Goal: Transaction & Acquisition: Subscribe to service/newsletter

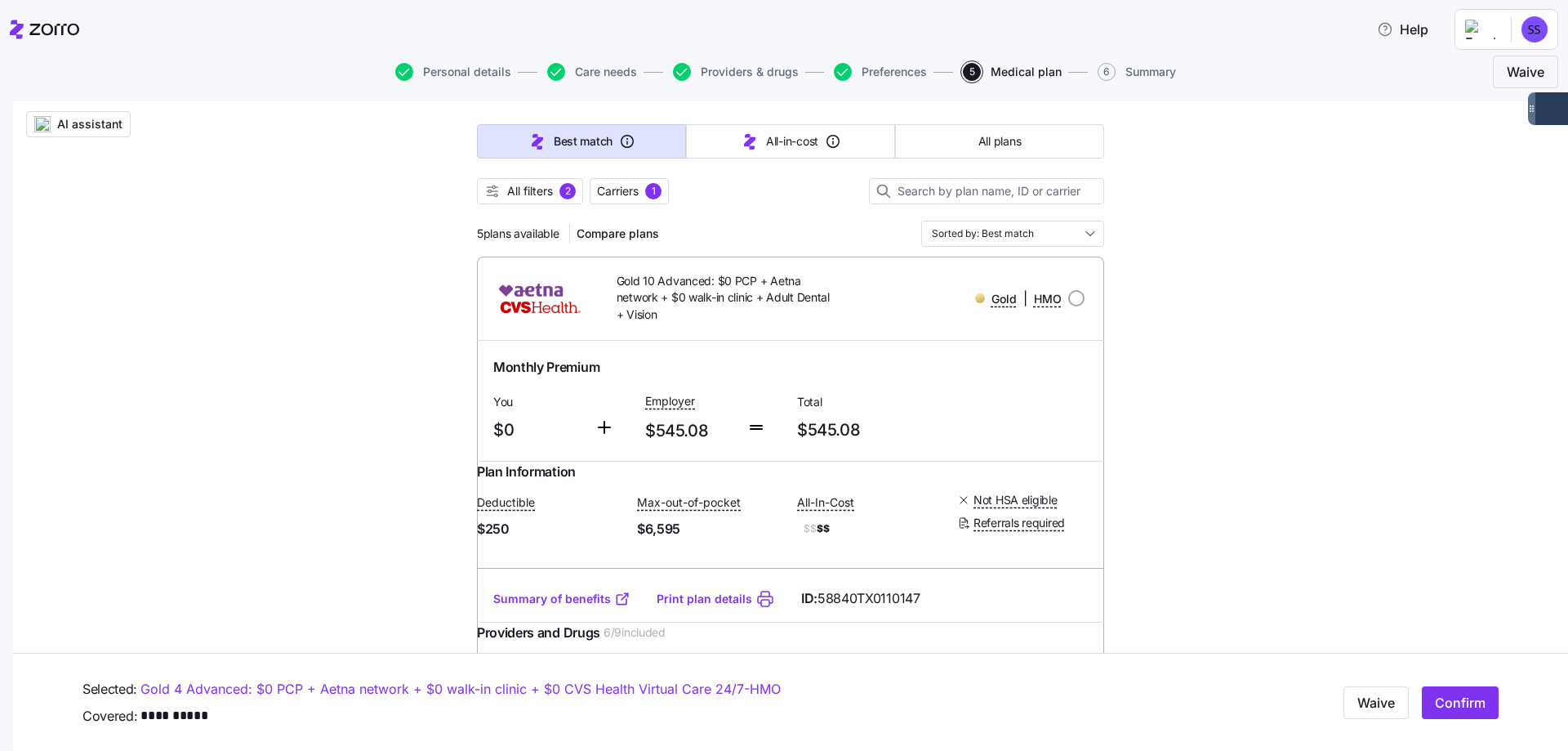
scroll to position [163, 0]
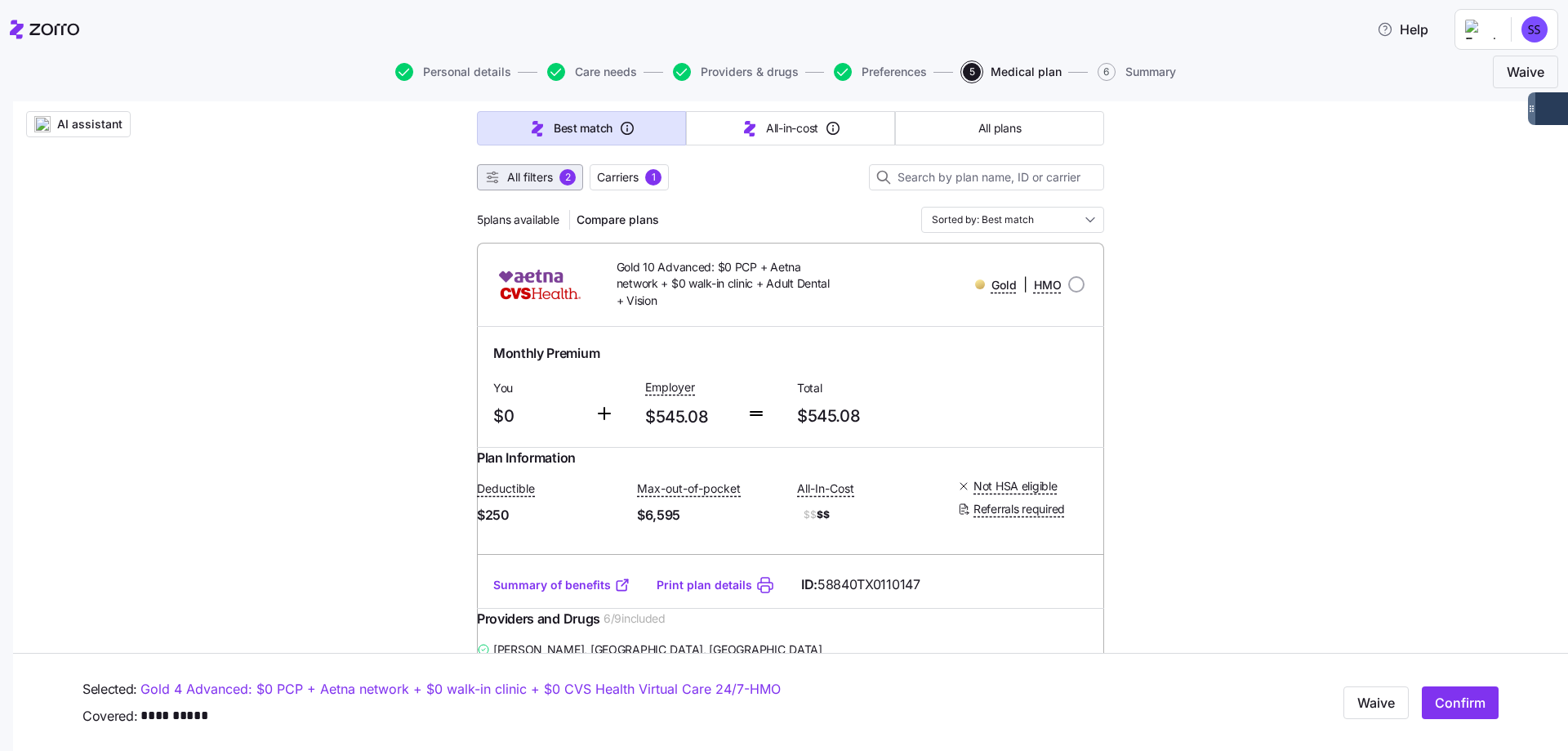
click at [534, 178] on span "All filters" at bounding box center [530, 177] width 46 height 16
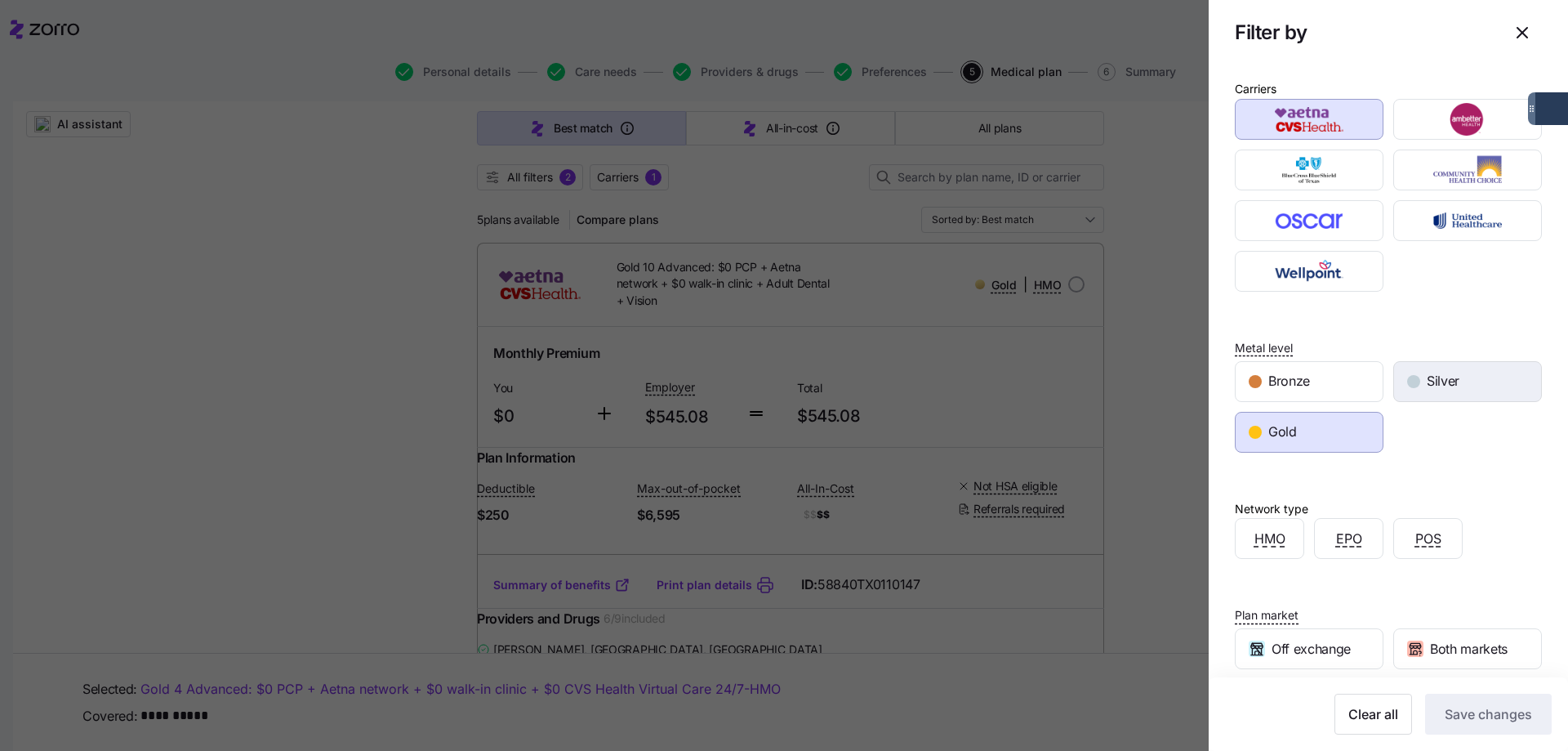
click at [1430, 386] on span "Silver" at bounding box center [1443, 381] width 32 height 21
click at [1441, 700] on button "Save changes" at bounding box center [1489, 713] width 126 height 41
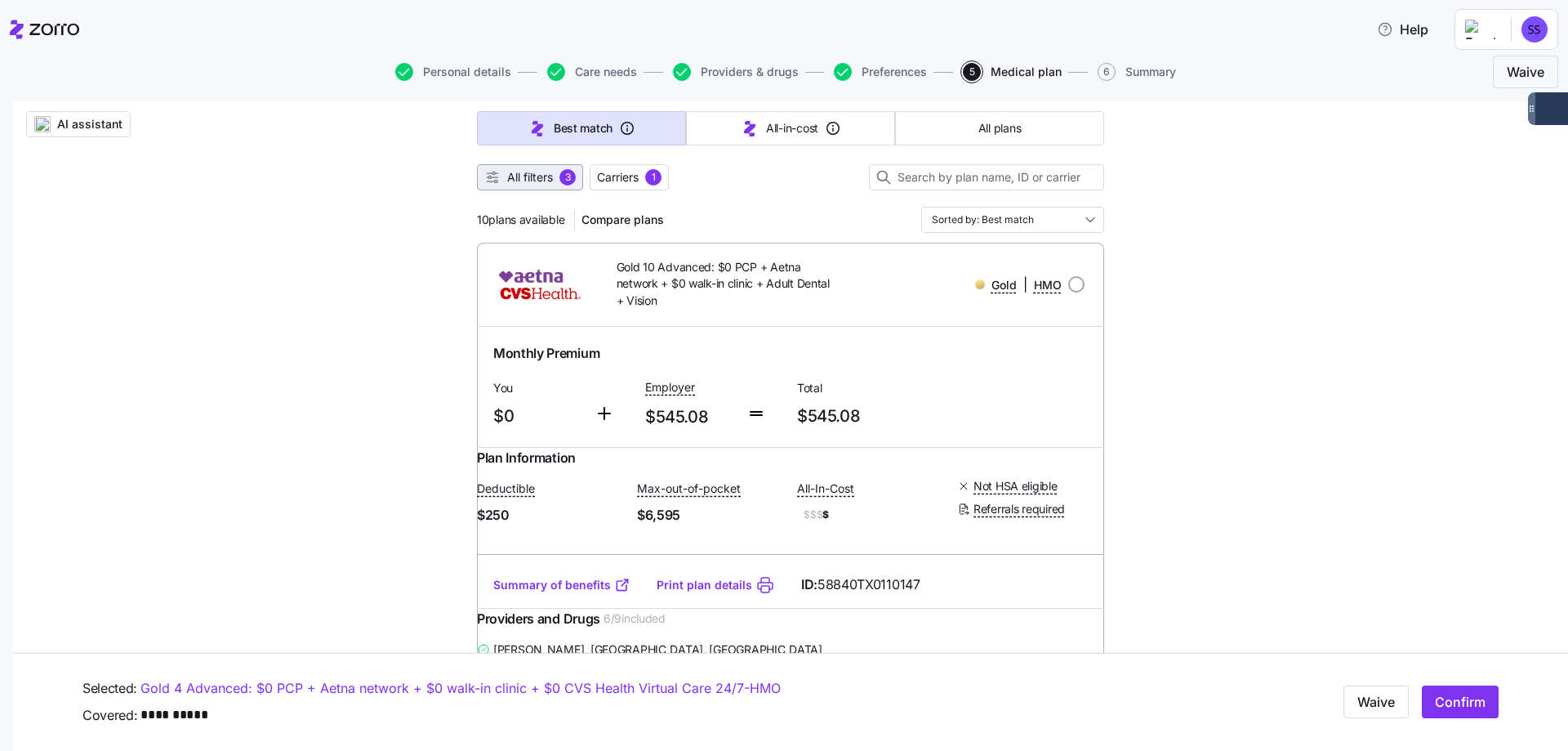
click at [547, 178] on span "All filters" at bounding box center [530, 177] width 46 height 16
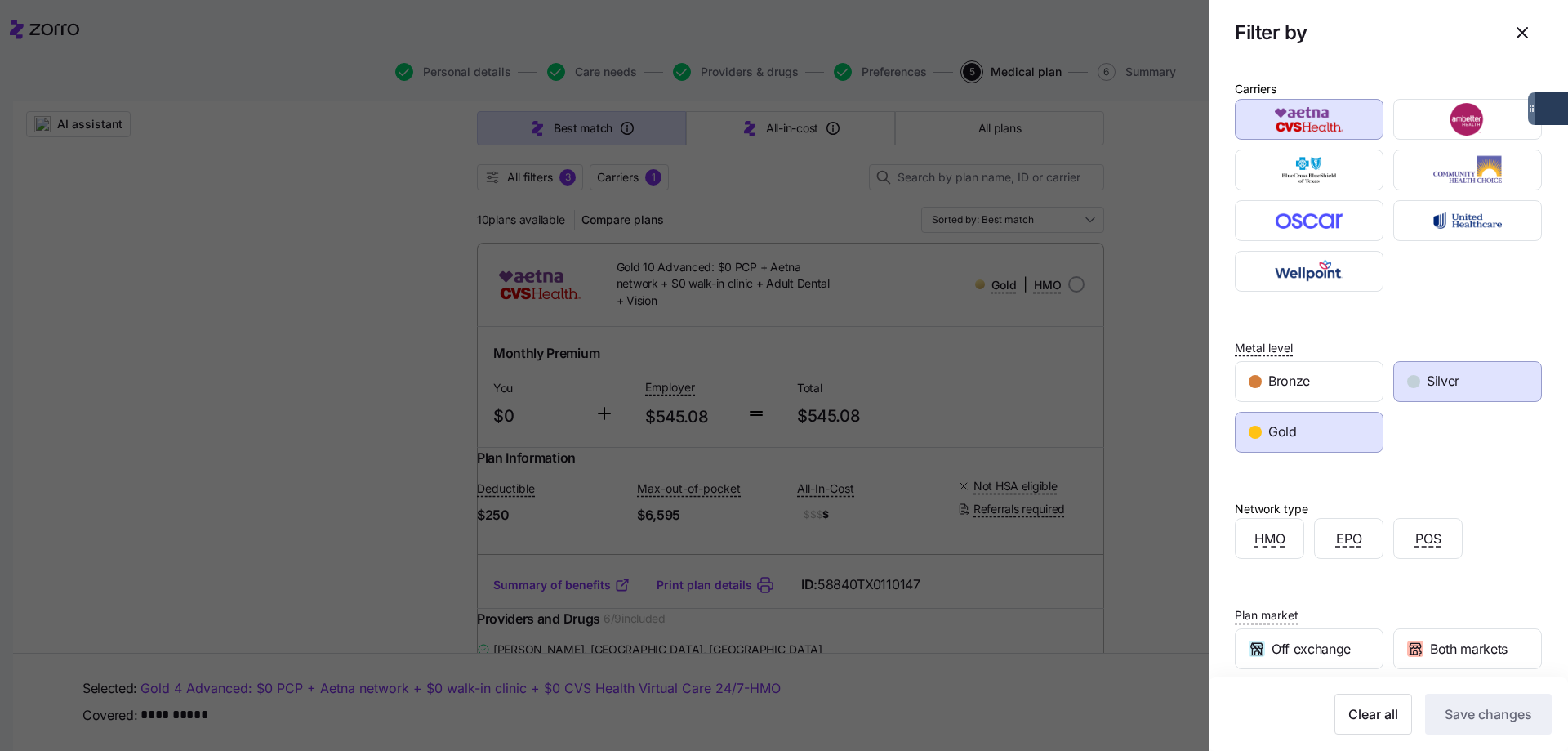
click at [1342, 430] on div "Gold" at bounding box center [1309, 431] width 147 height 39
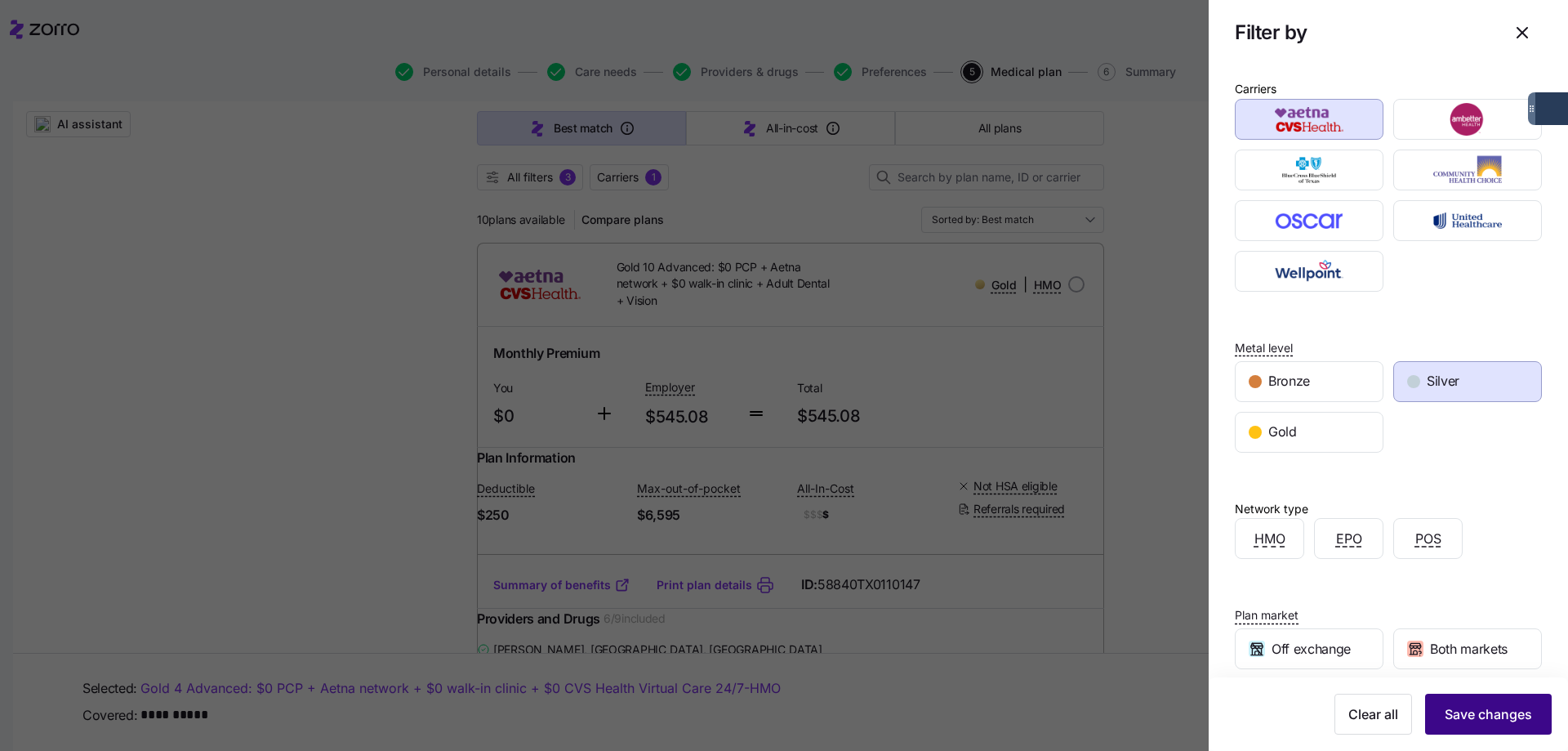
click at [1463, 709] on span "Save changes" at bounding box center [1489, 714] width 88 height 20
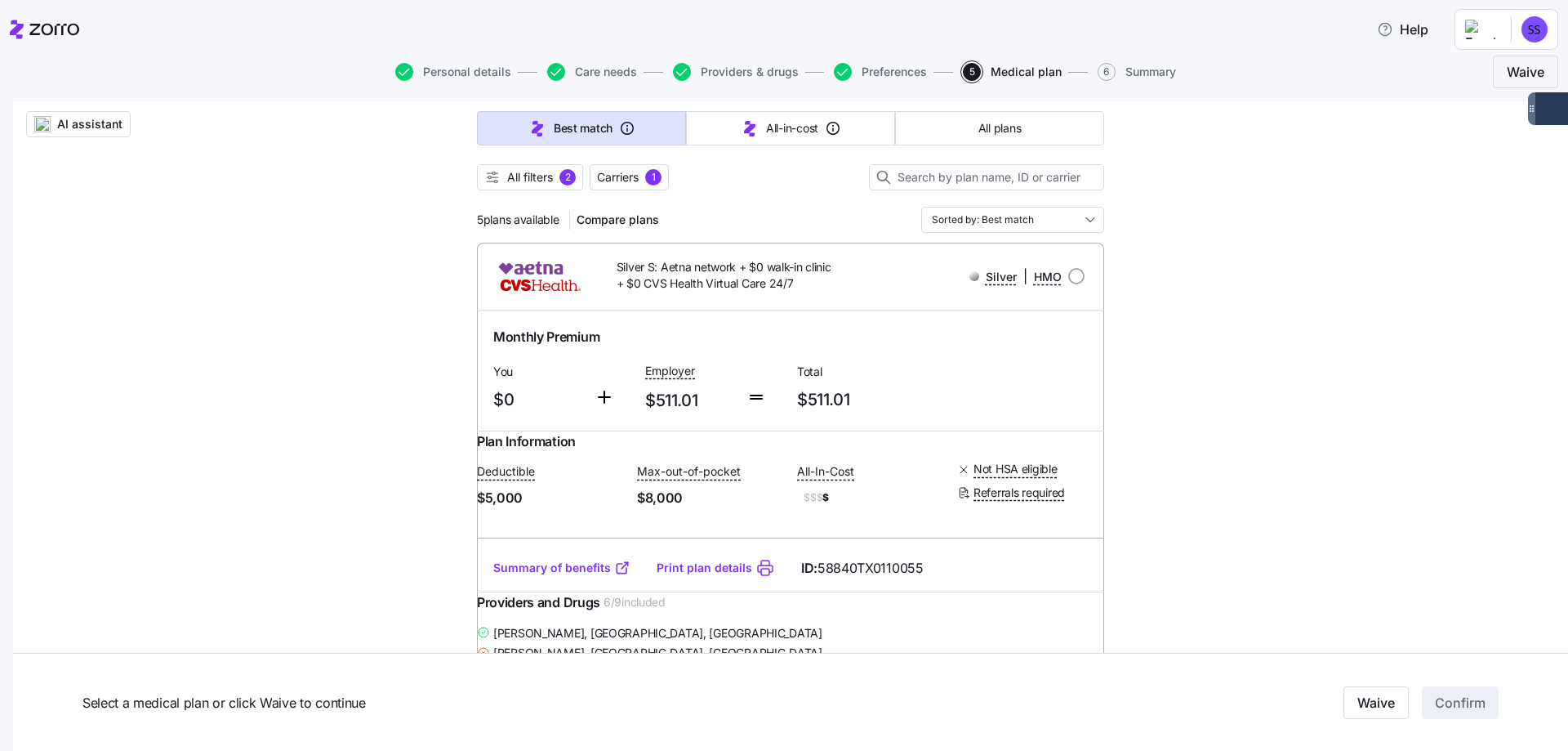
click at [528, 226] on span "5 plans available" at bounding box center [517, 219] width 82 height 16
click at [518, 172] on span "All filters" at bounding box center [530, 177] width 46 height 16
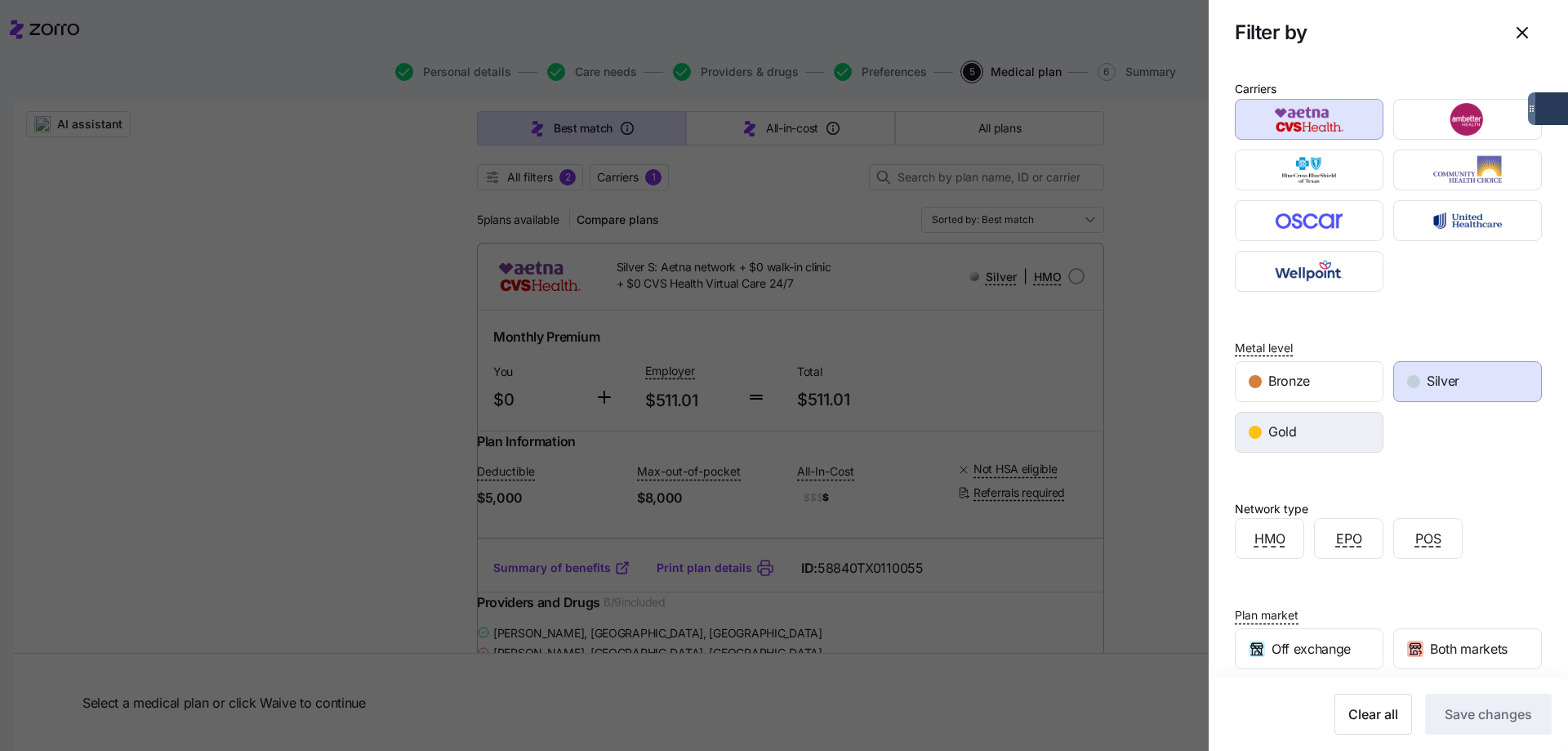
click at [1336, 431] on div "Gold" at bounding box center [1309, 431] width 147 height 39
click at [1451, 383] on span "Silver" at bounding box center [1443, 381] width 32 height 21
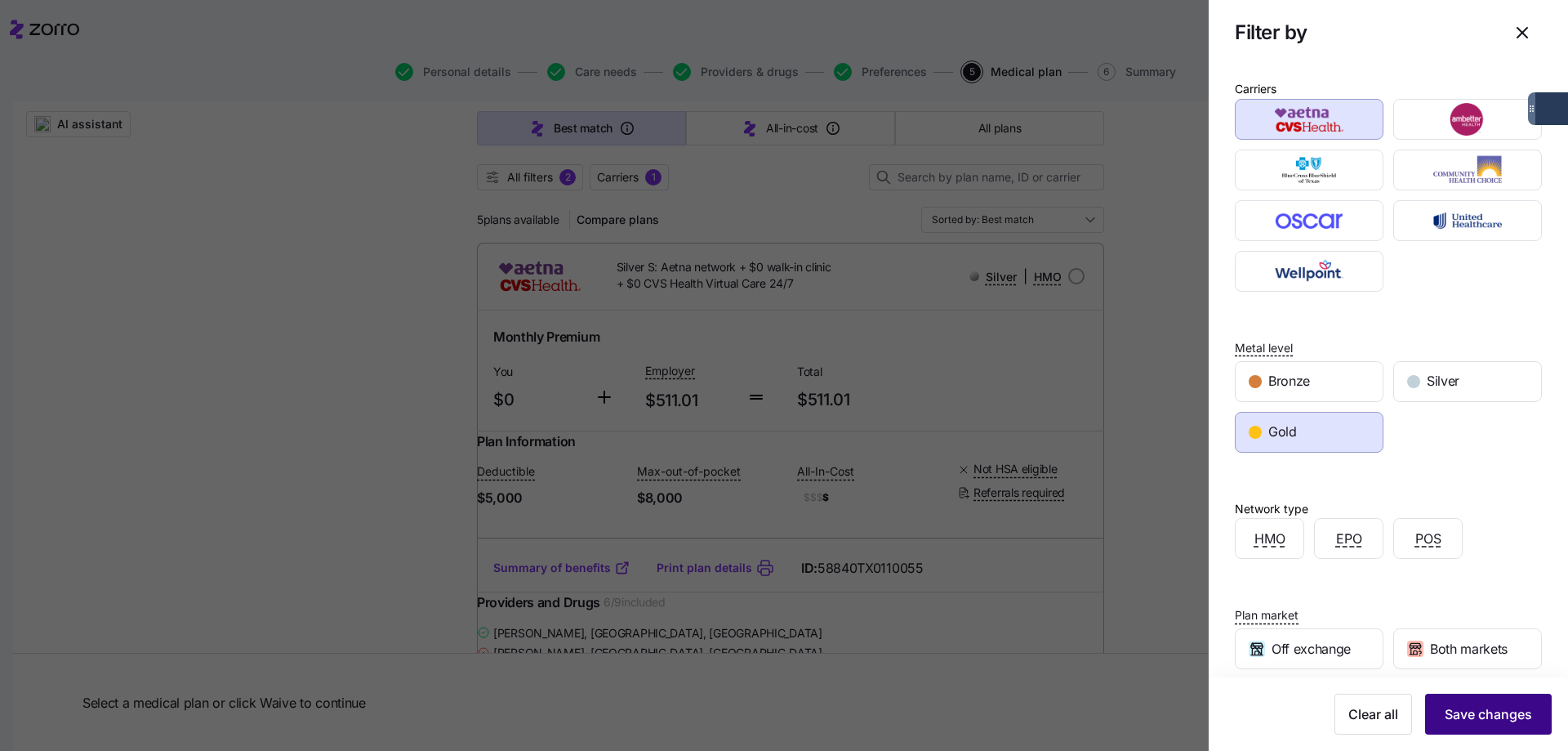
click at [1506, 714] on span "Save changes" at bounding box center [1489, 714] width 88 height 20
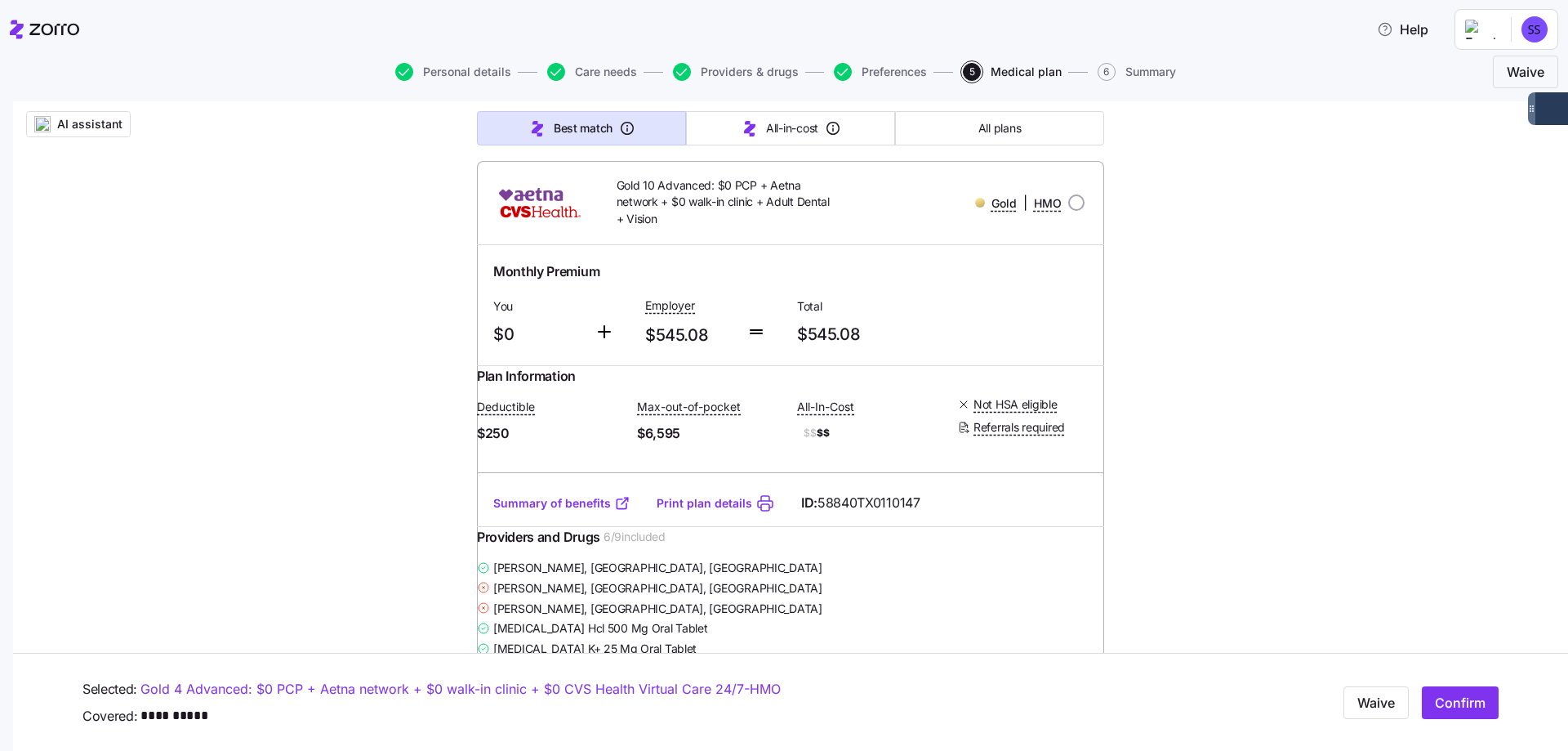
scroll to position [0, 0]
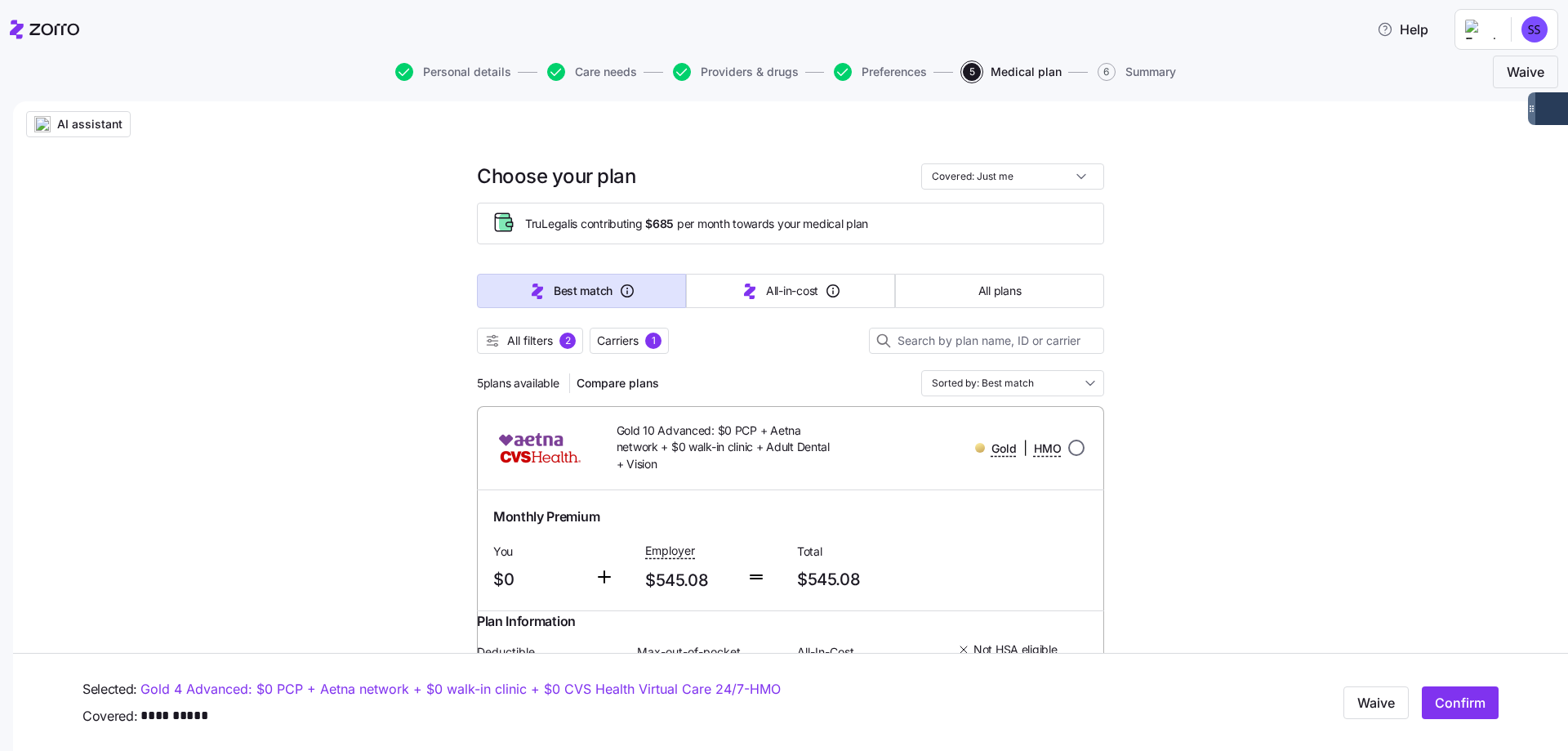
click at [1069, 441] on input "radio" at bounding box center [1077, 448] width 16 height 16
radio input "true"
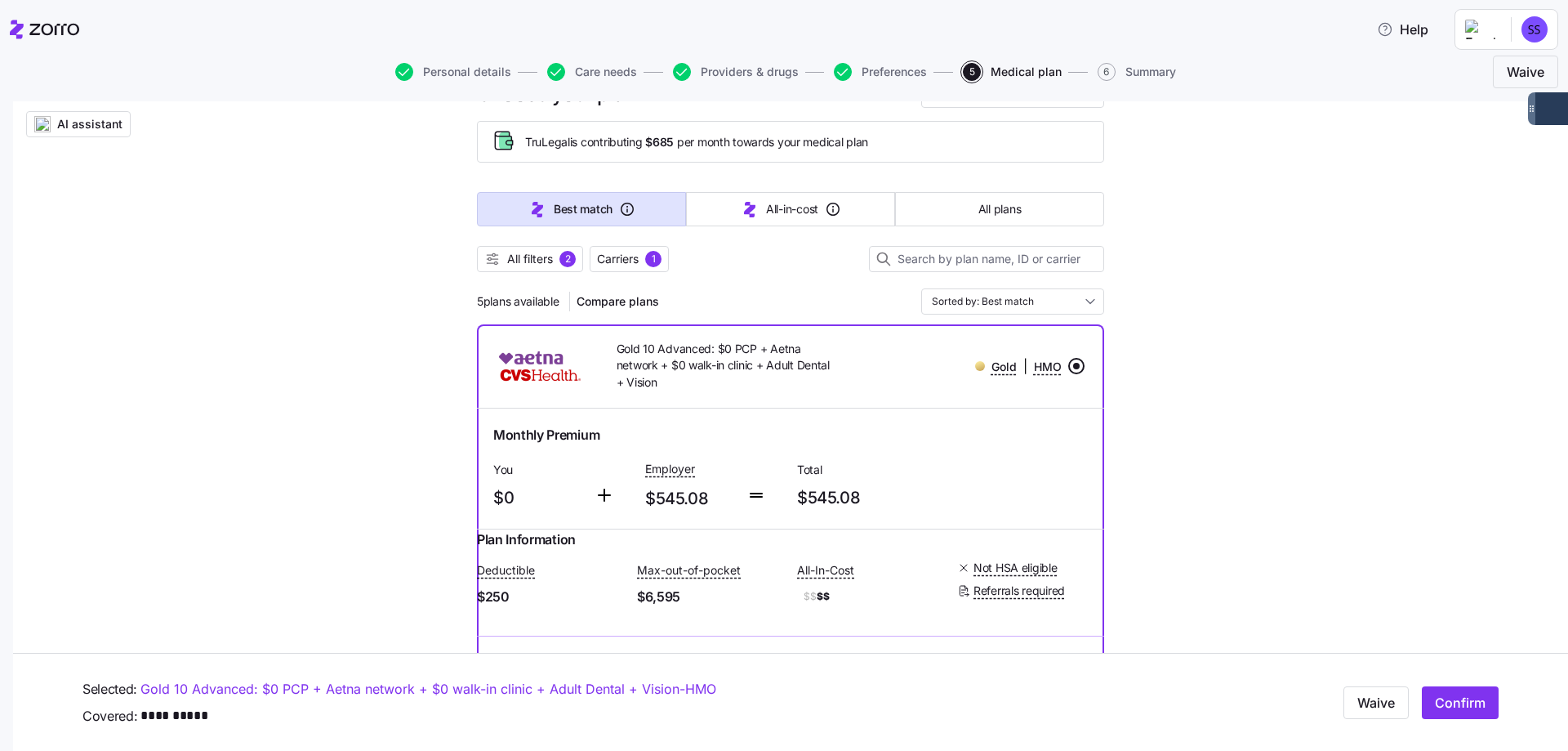
scroll to position [163, 0]
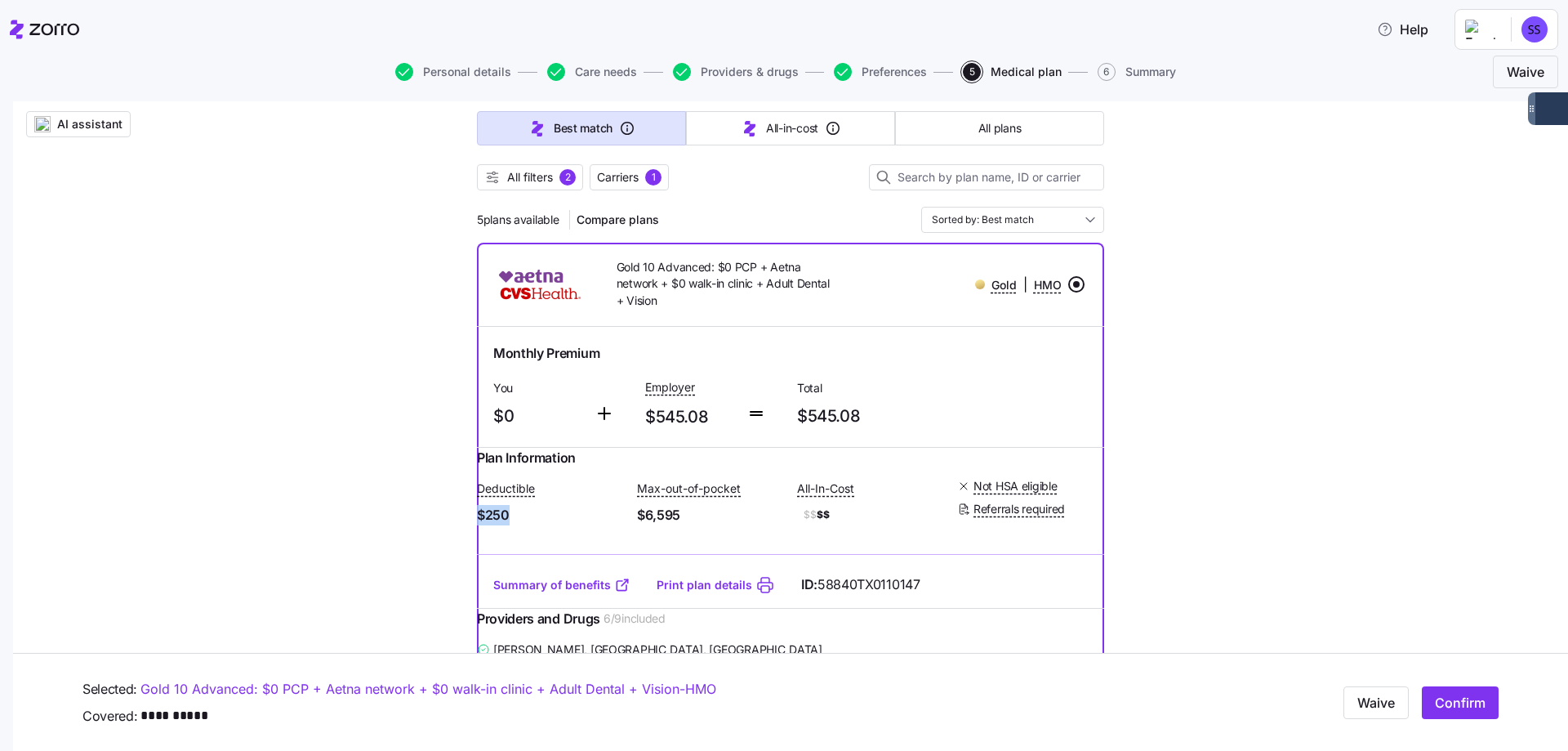
drag, startPoint x: 529, startPoint y: 536, endPoint x: 485, endPoint y: 532, distance: 44.2
click at [485, 532] on div "Plan Information Deductible $250 Max-out-of-pocket $6,595 All-In-Cost $$ $$ Not…" at bounding box center [790, 505] width 627 height 114
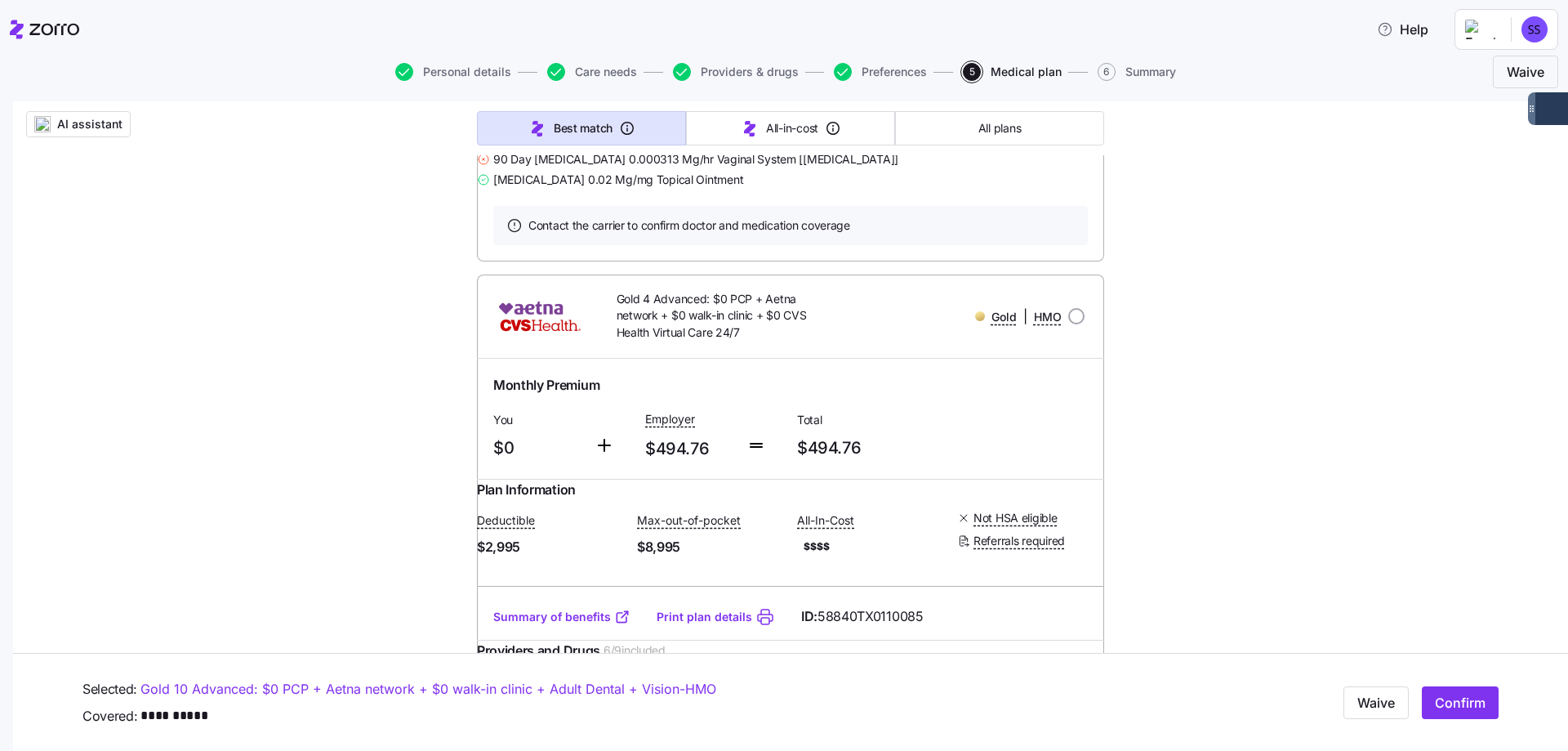
scroll to position [1470, 0]
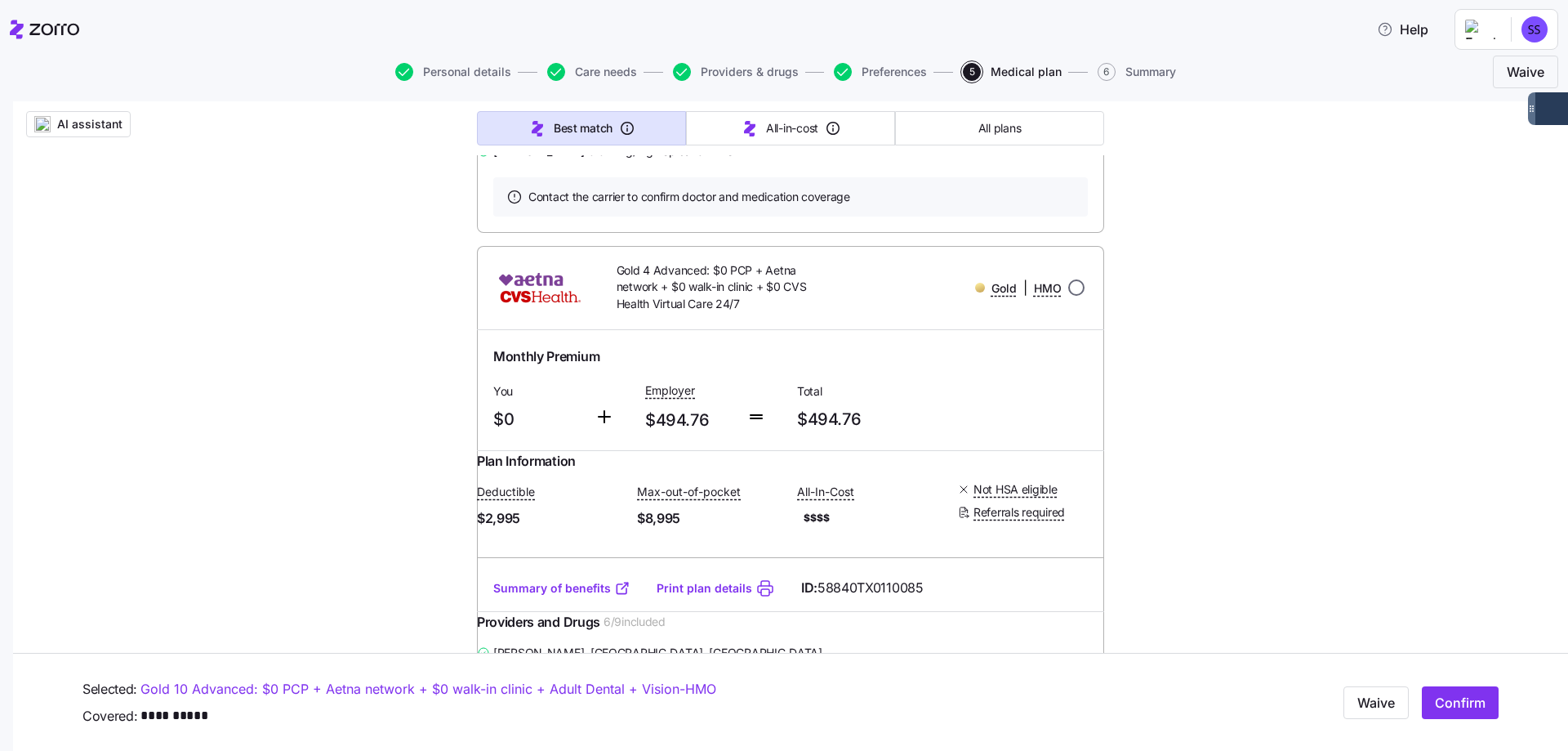
click at [1070, 296] on input "radio" at bounding box center [1077, 287] width 16 height 16
radio input "true"
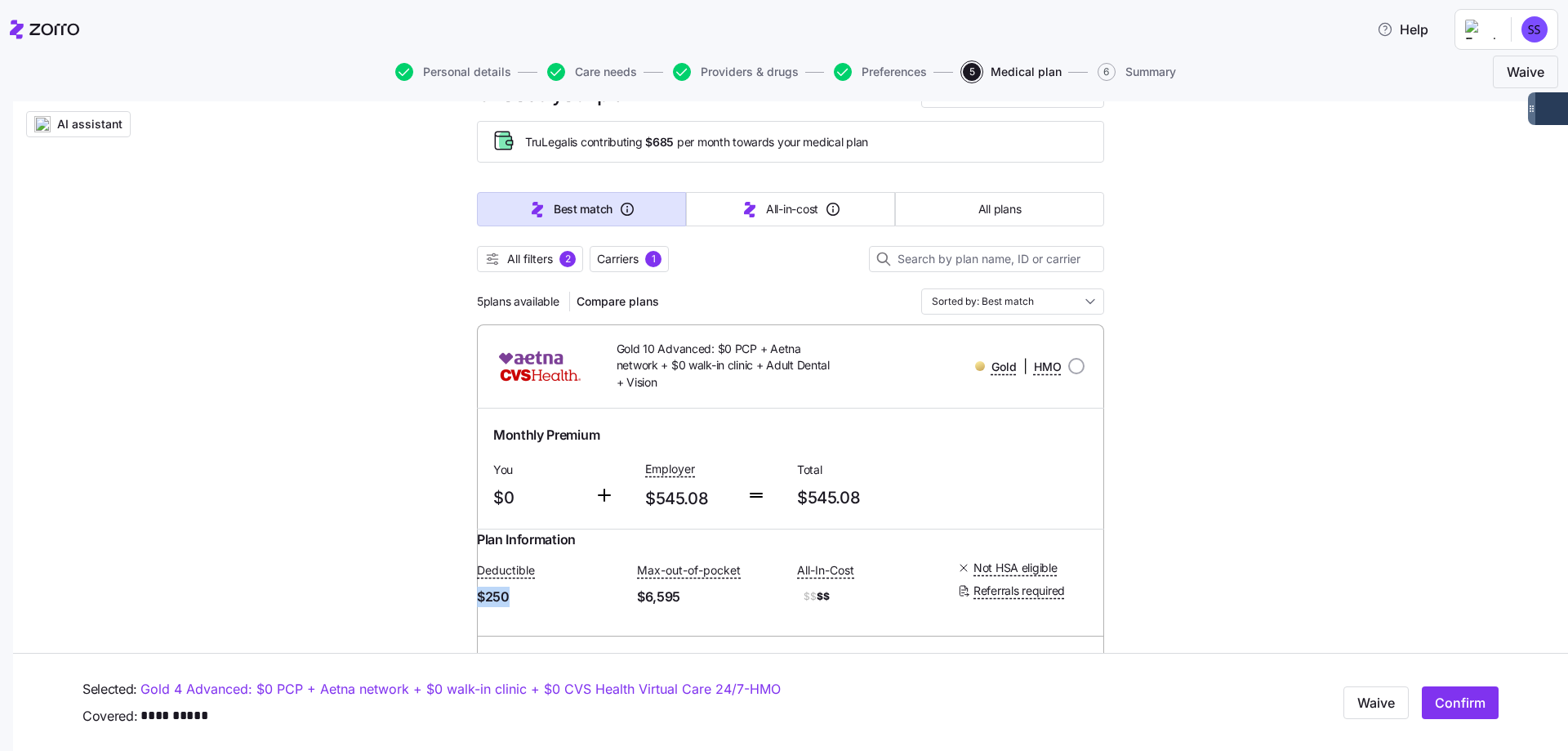
scroll to position [163, 0]
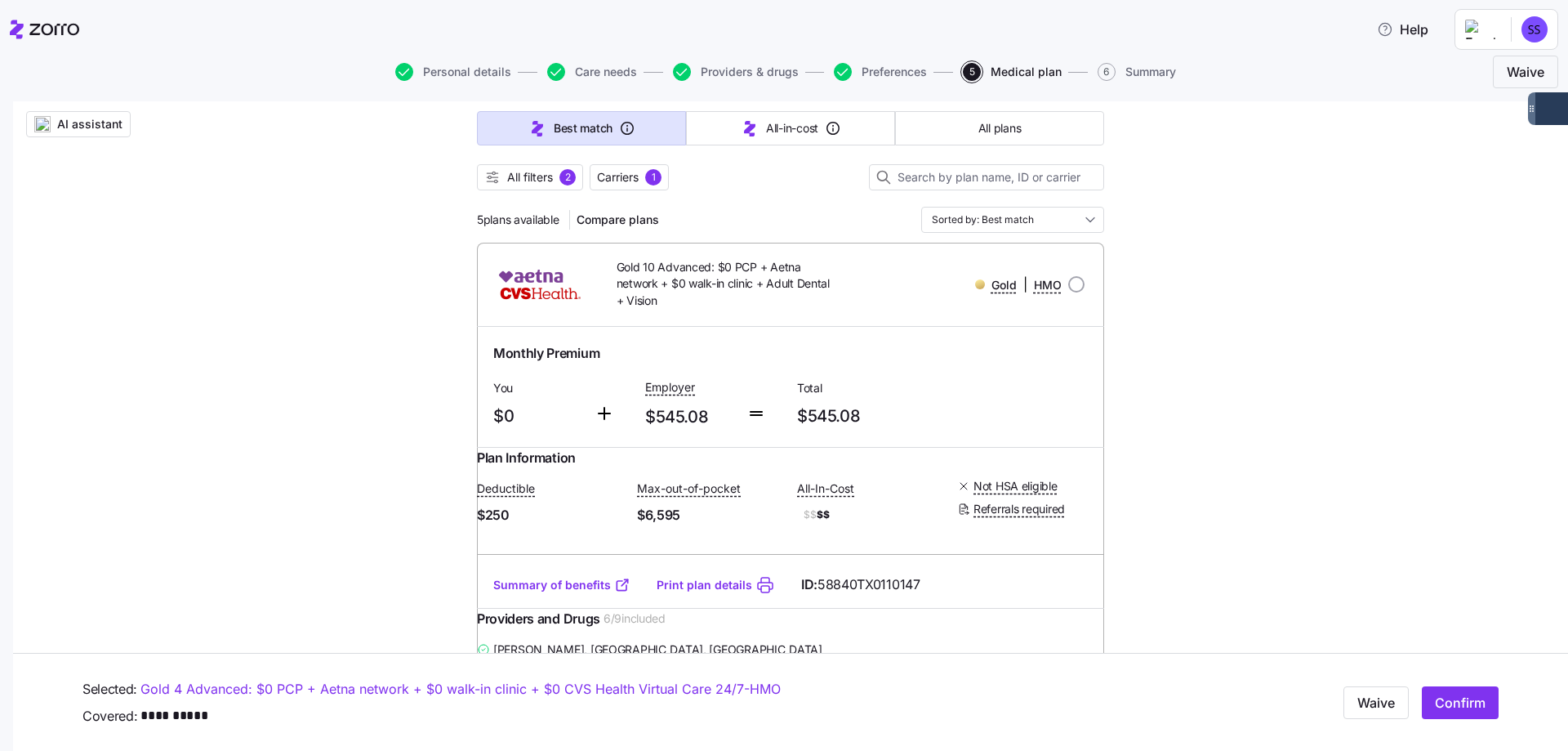
click at [1074, 279] on input "radio" at bounding box center [1077, 284] width 16 height 16
radio input "true"
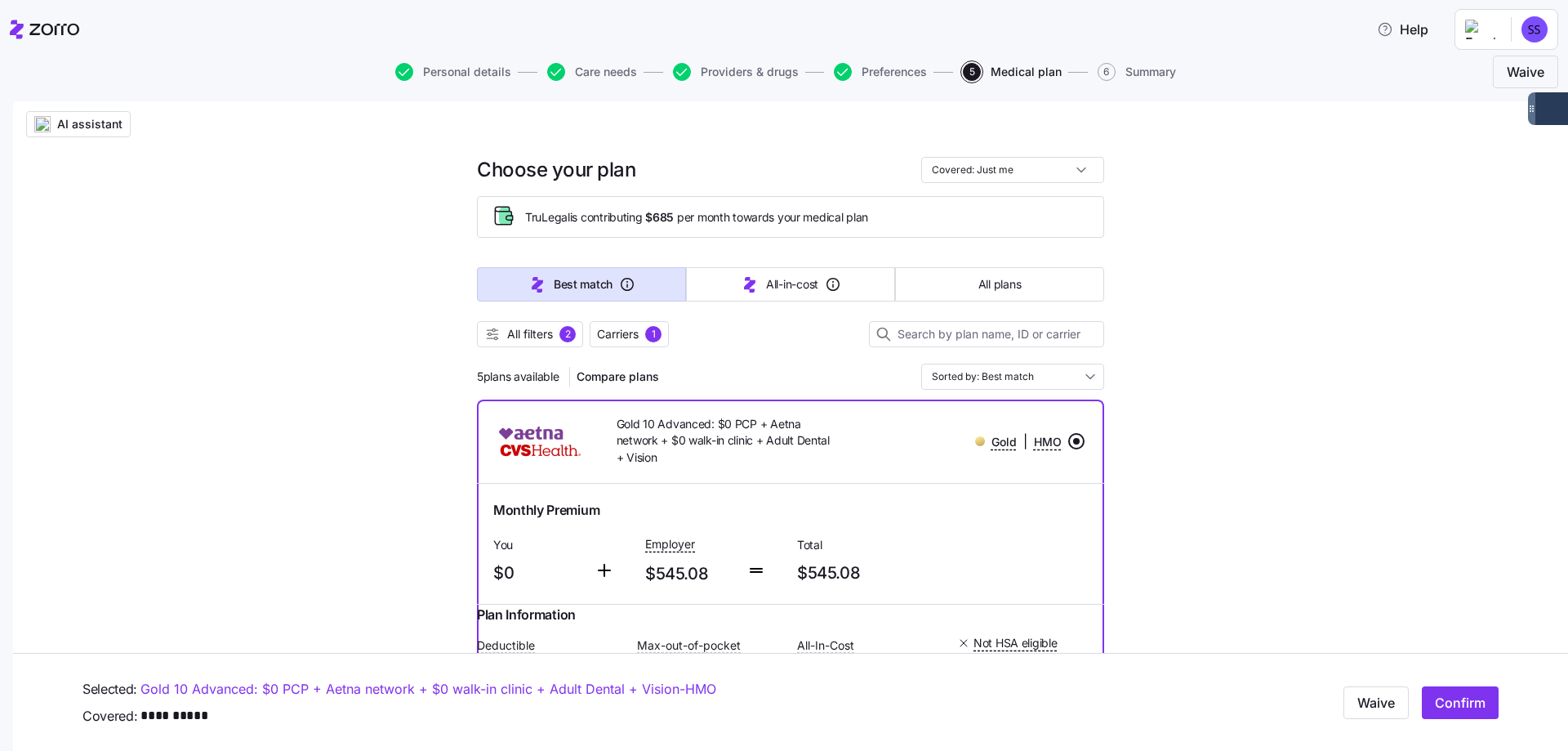
scroll to position [0, 0]
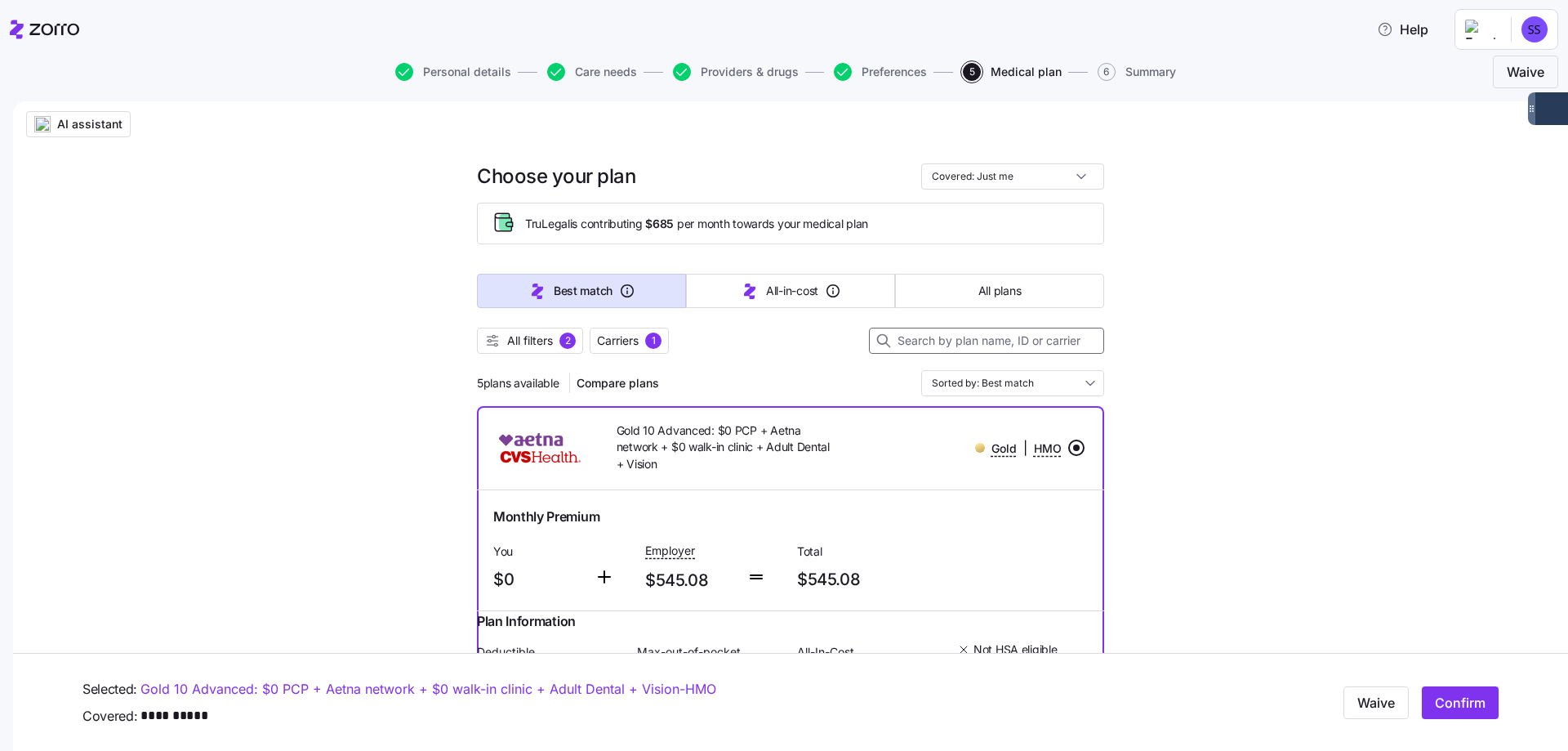
click at [913, 345] on input at bounding box center [987, 340] width 236 height 26
paste input "2025 TX Gold 10 Advanced: HMO + Adult Dental + Vision"
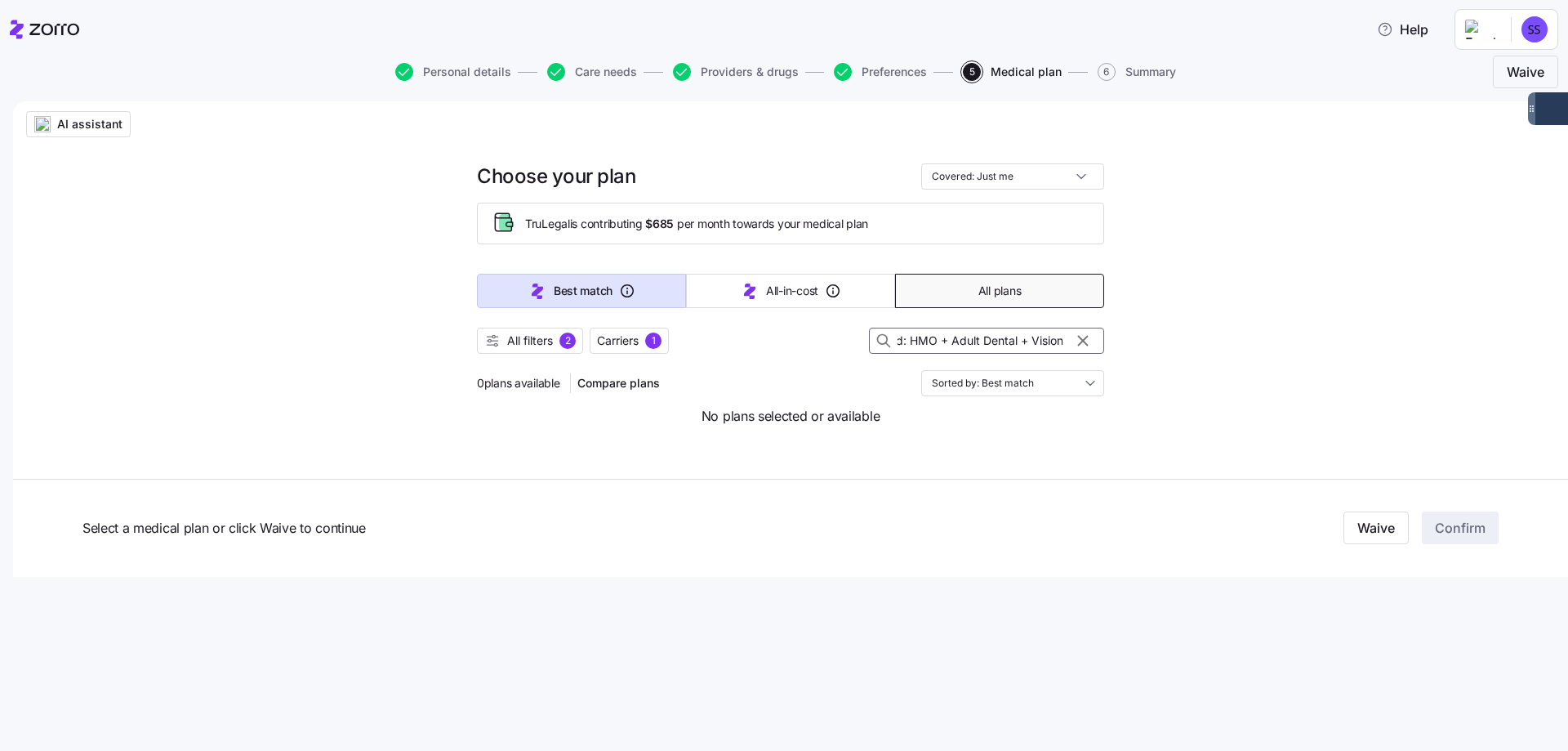
type input "2025 TX Gold 10 Advanced: HMO + Adult Dental + Vision"
click at [964, 283] on button "All plans" at bounding box center [1000, 291] width 209 height 34
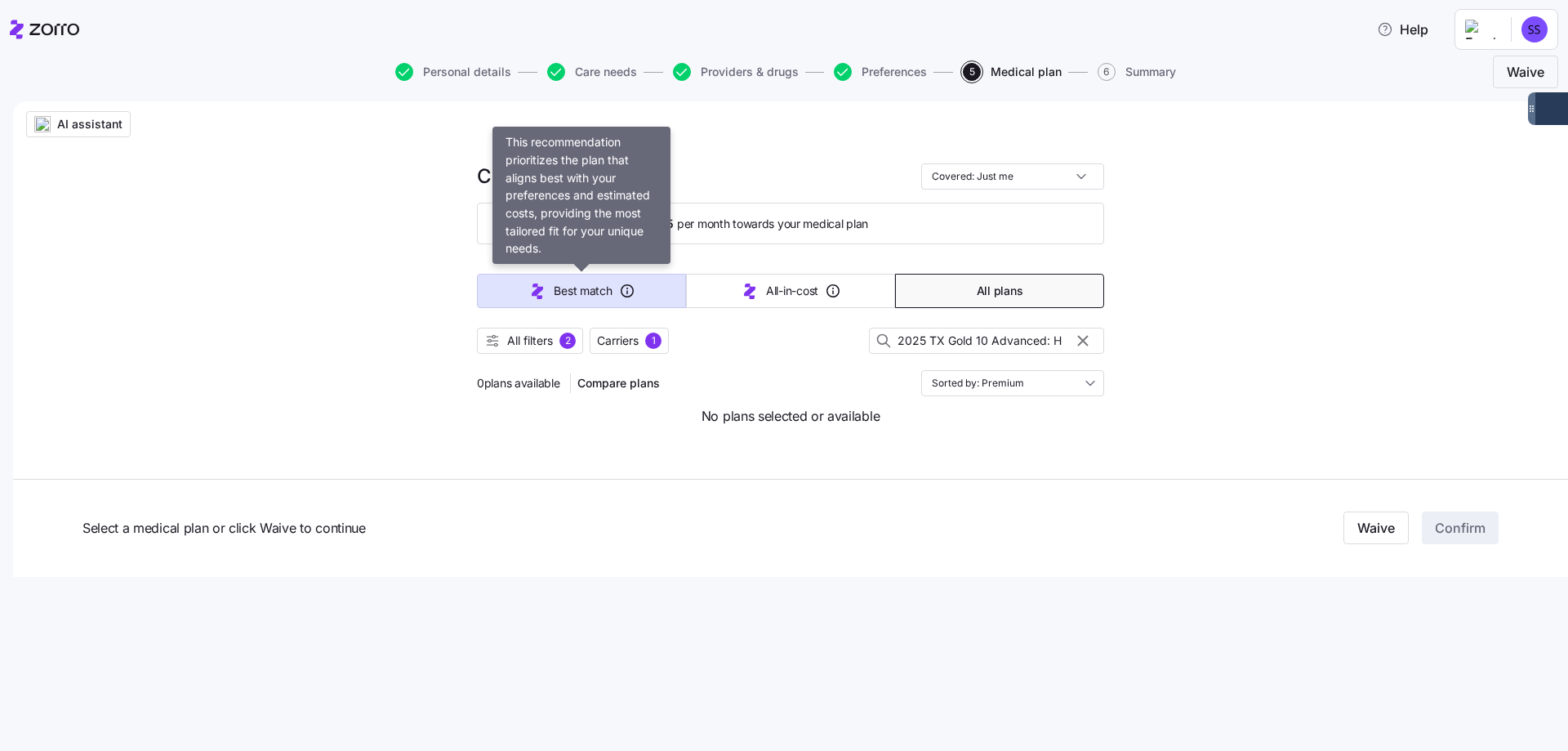
click at [578, 294] on span "Best match" at bounding box center [583, 291] width 58 height 16
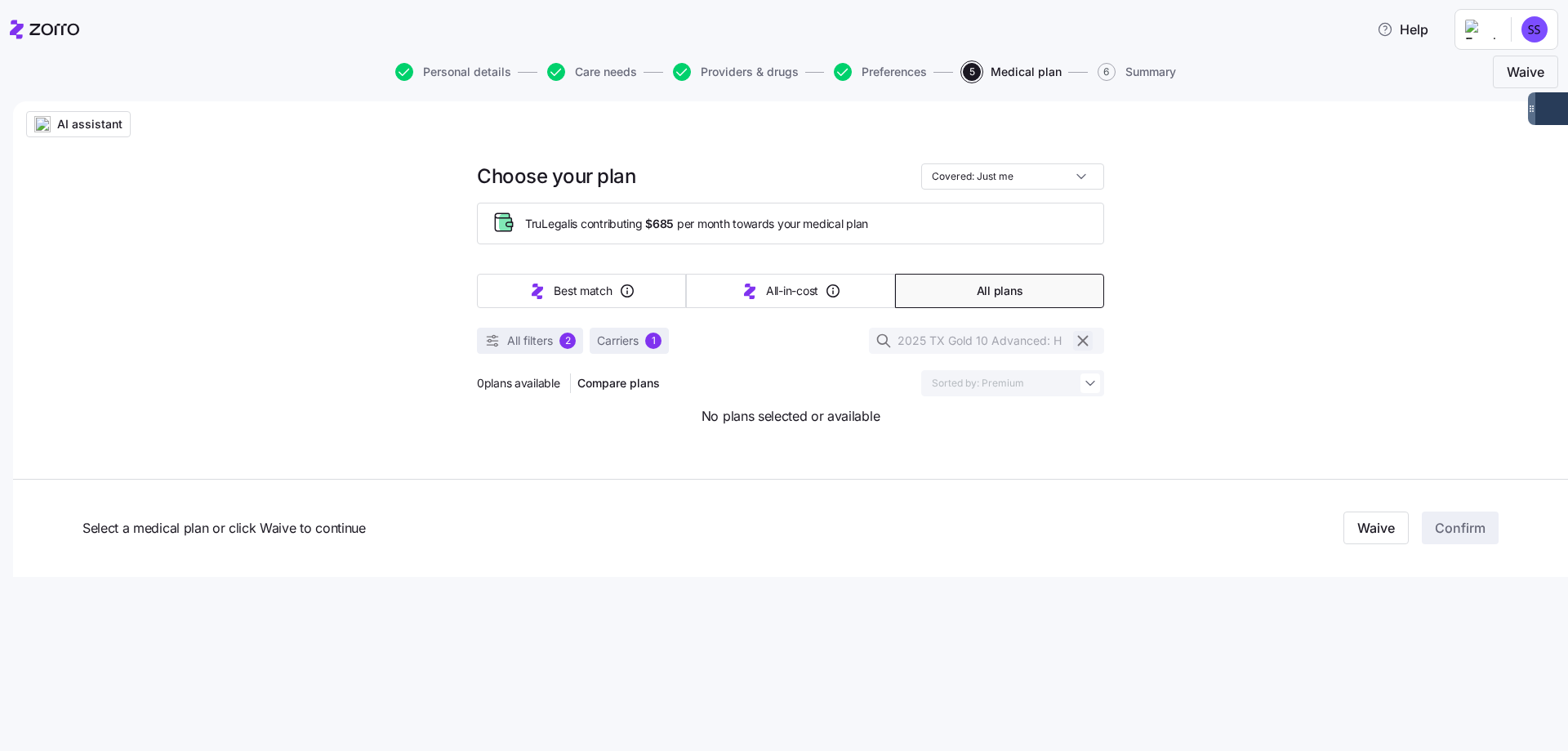
type input "Sorted by: Best match"
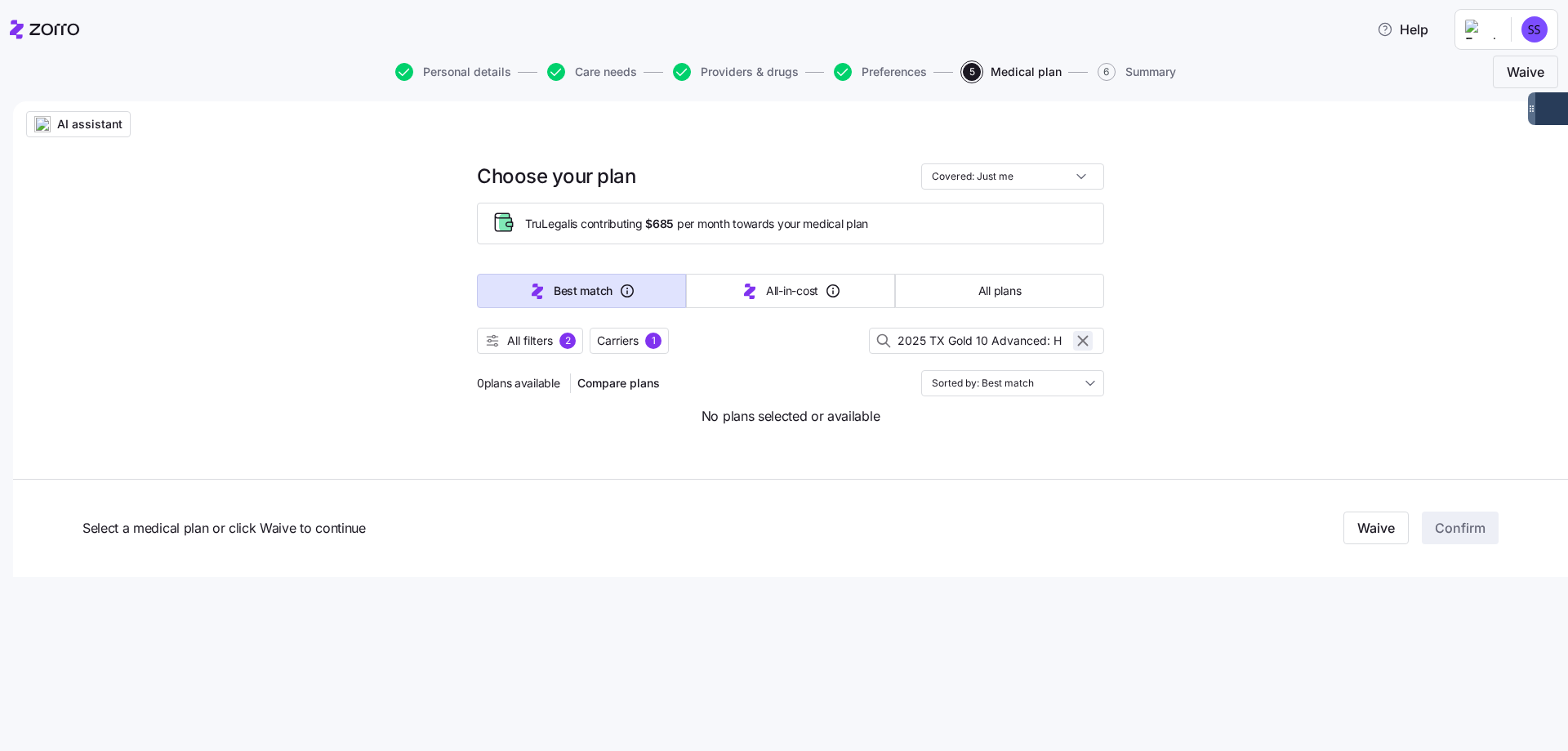
click at [1079, 338] on icon "button" at bounding box center [1083, 341] width 9 height 9
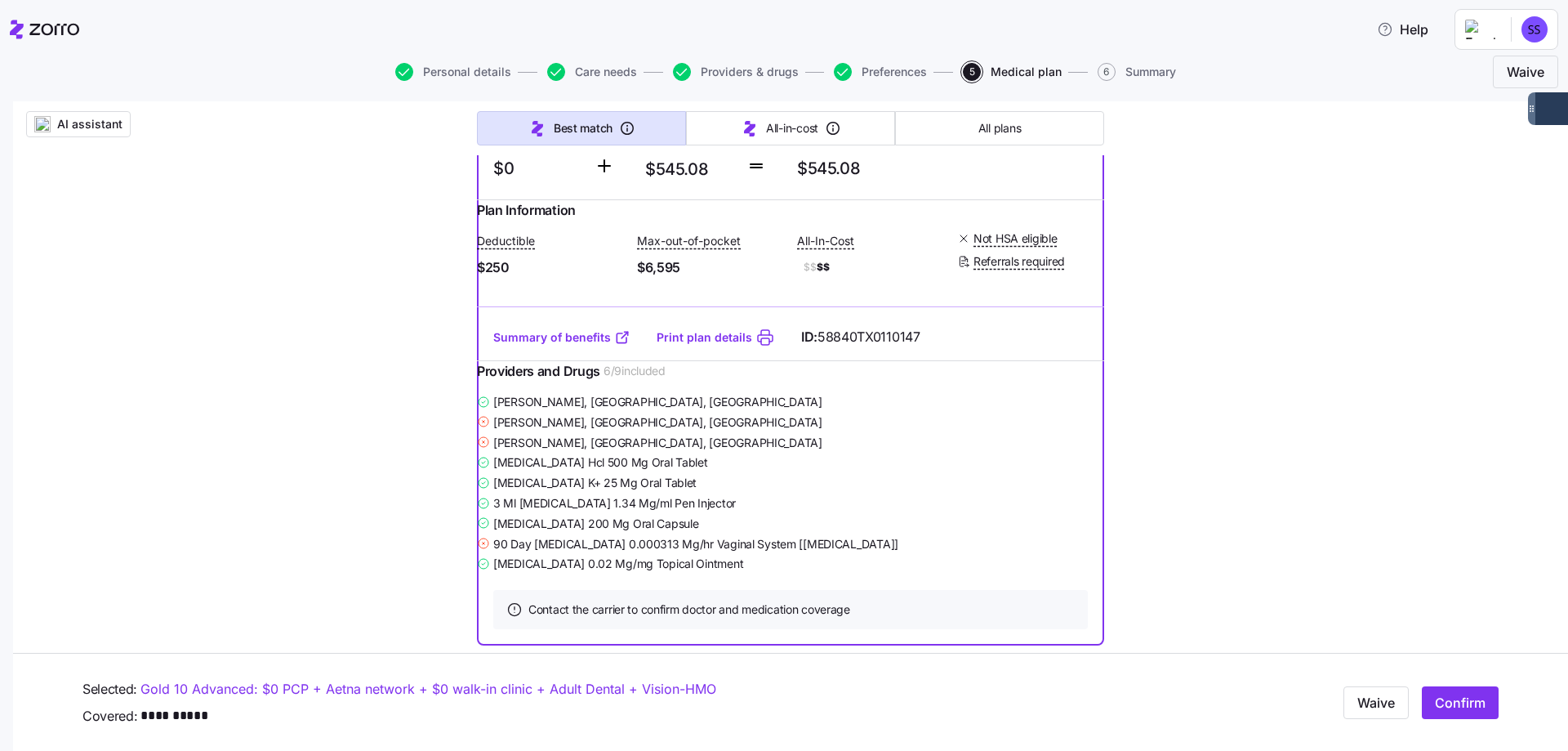
scroll to position [408, 0]
click at [584, 348] on link "Summary of benefits" at bounding box center [562, 339] width 137 height 16
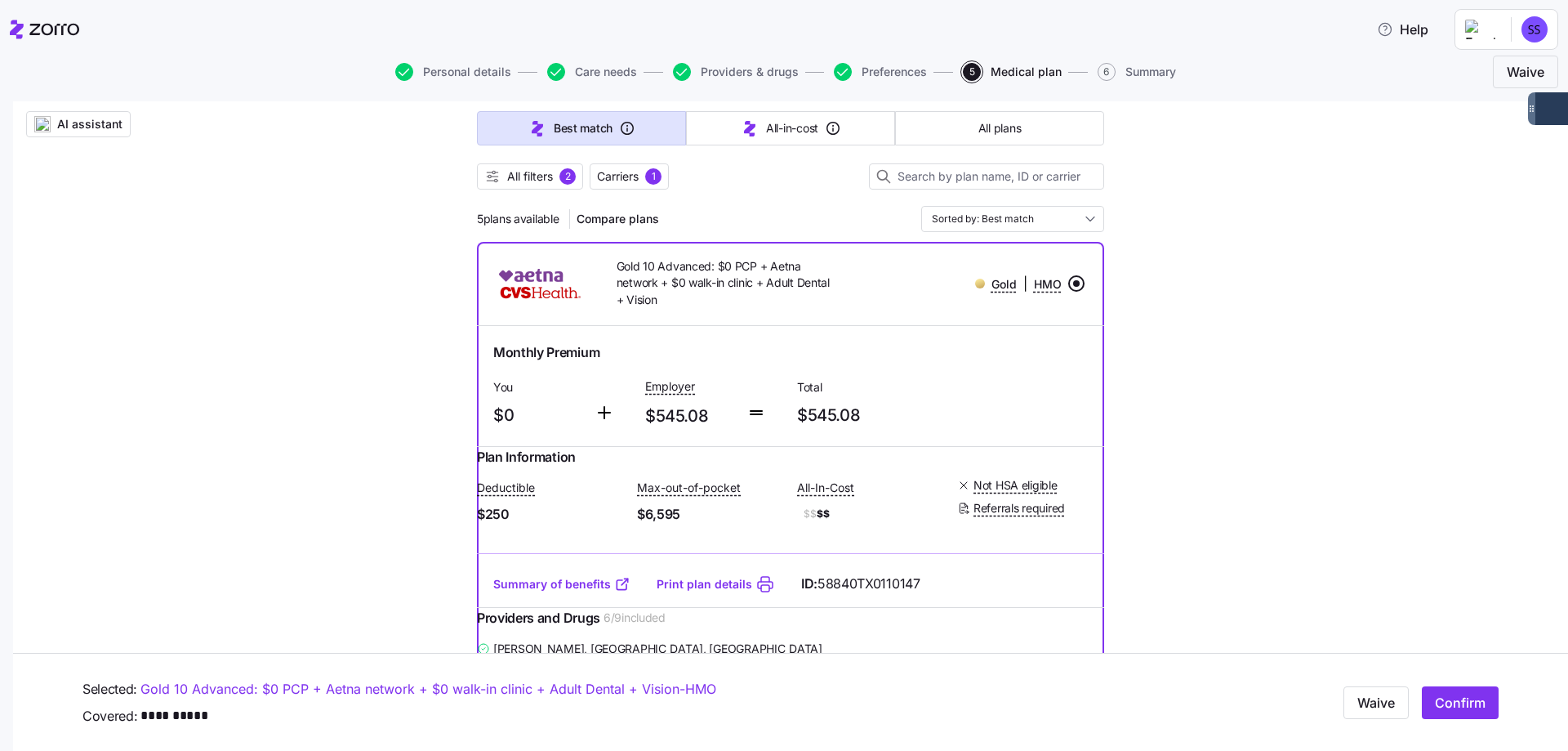
scroll to position [163, 0]
click at [1459, 696] on span "Confirm" at bounding box center [1461, 702] width 51 height 20
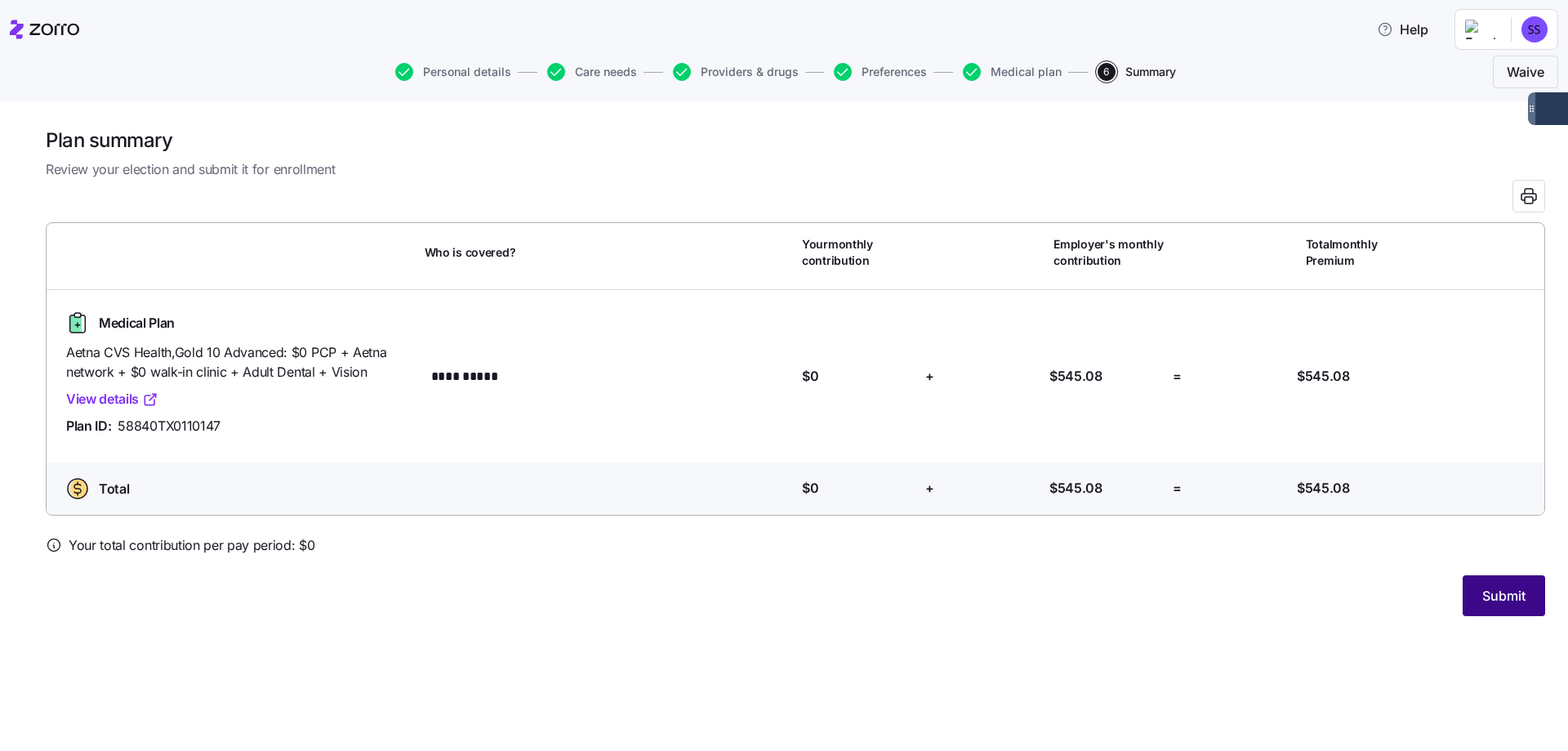
click at [1502, 599] on span "Submit" at bounding box center [1504, 596] width 43 height 20
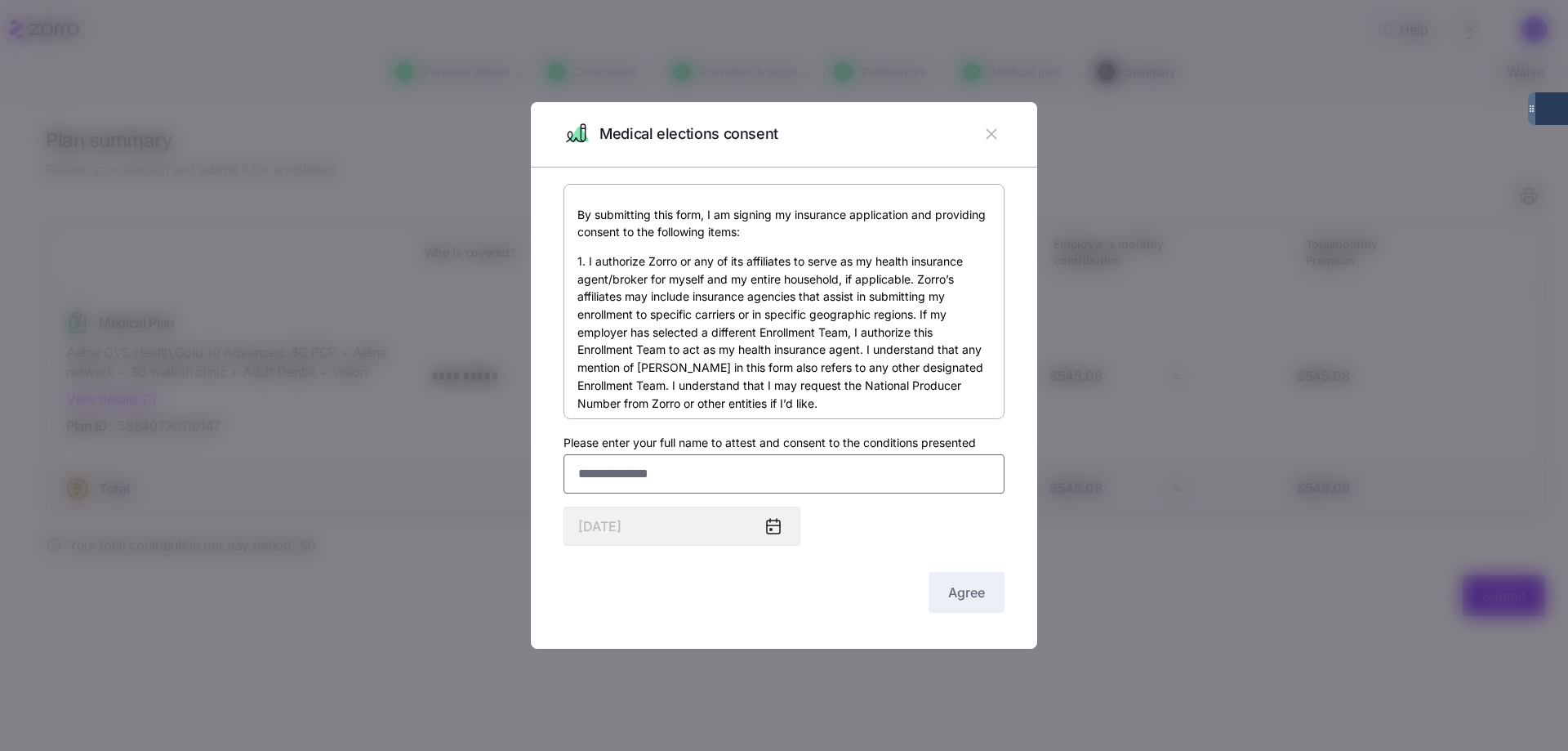
click at [683, 476] on input "Please enter your full name to attest and consent to the conditions presented" at bounding box center [784, 473] width 441 height 39
type input "**********"
click at [977, 587] on span "Agree" at bounding box center [967, 592] width 37 height 20
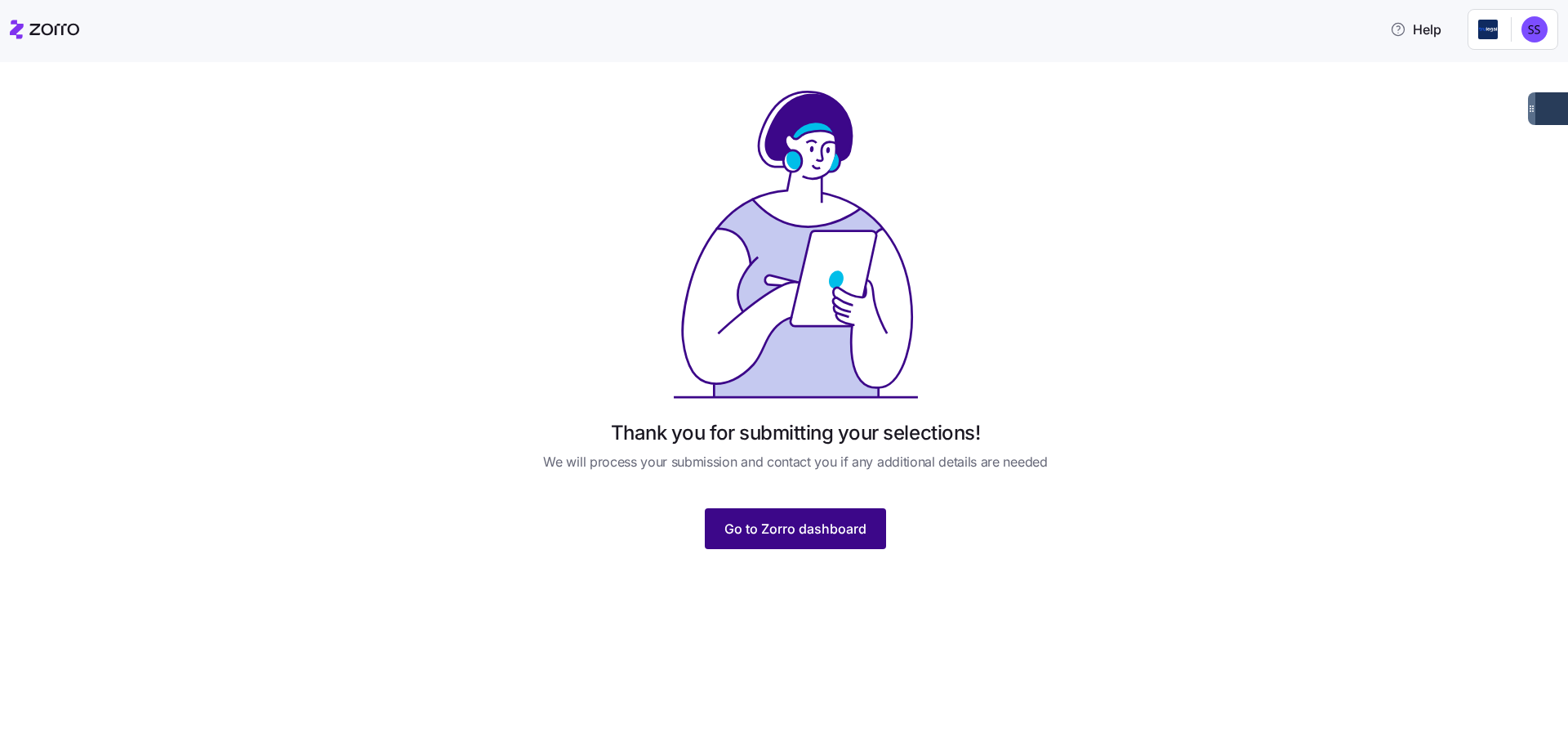
click at [816, 535] on span "Go to Zorro dashboard" at bounding box center [795, 529] width 142 height 20
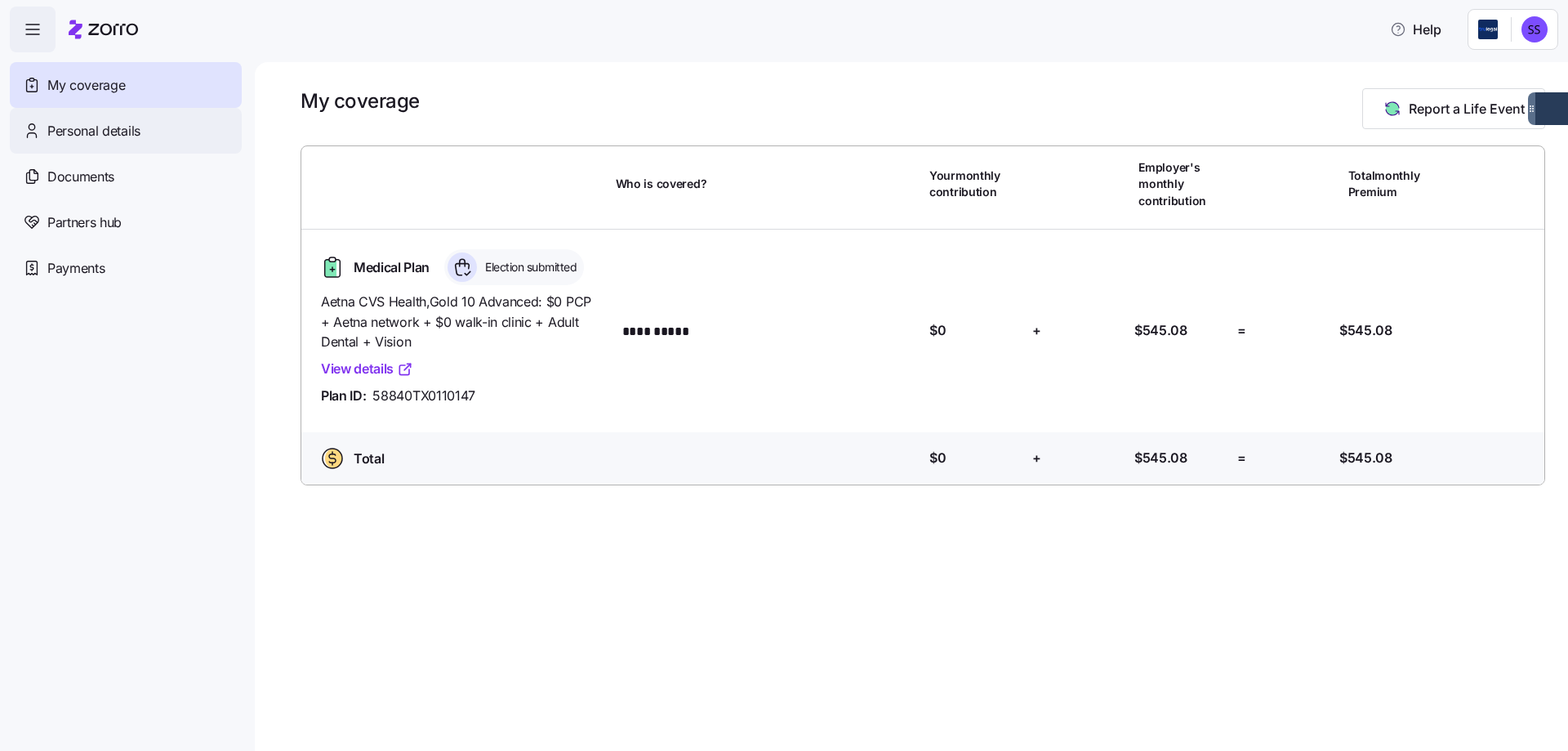
click at [104, 127] on span "Personal details" at bounding box center [93, 131] width 93 height 21
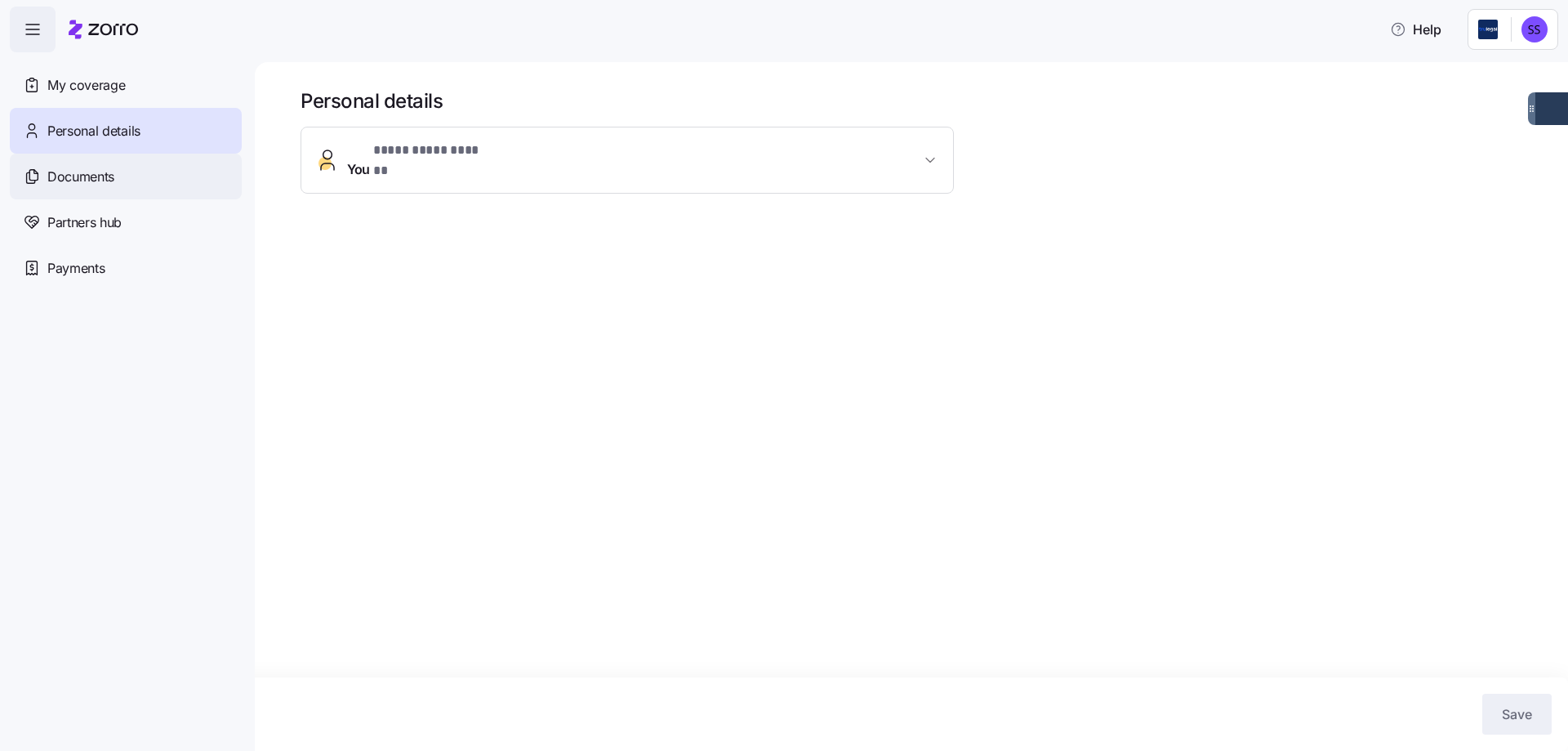
click at [86, 168] on span "Documents" at bounding box center [80, 177] width 67 height 21
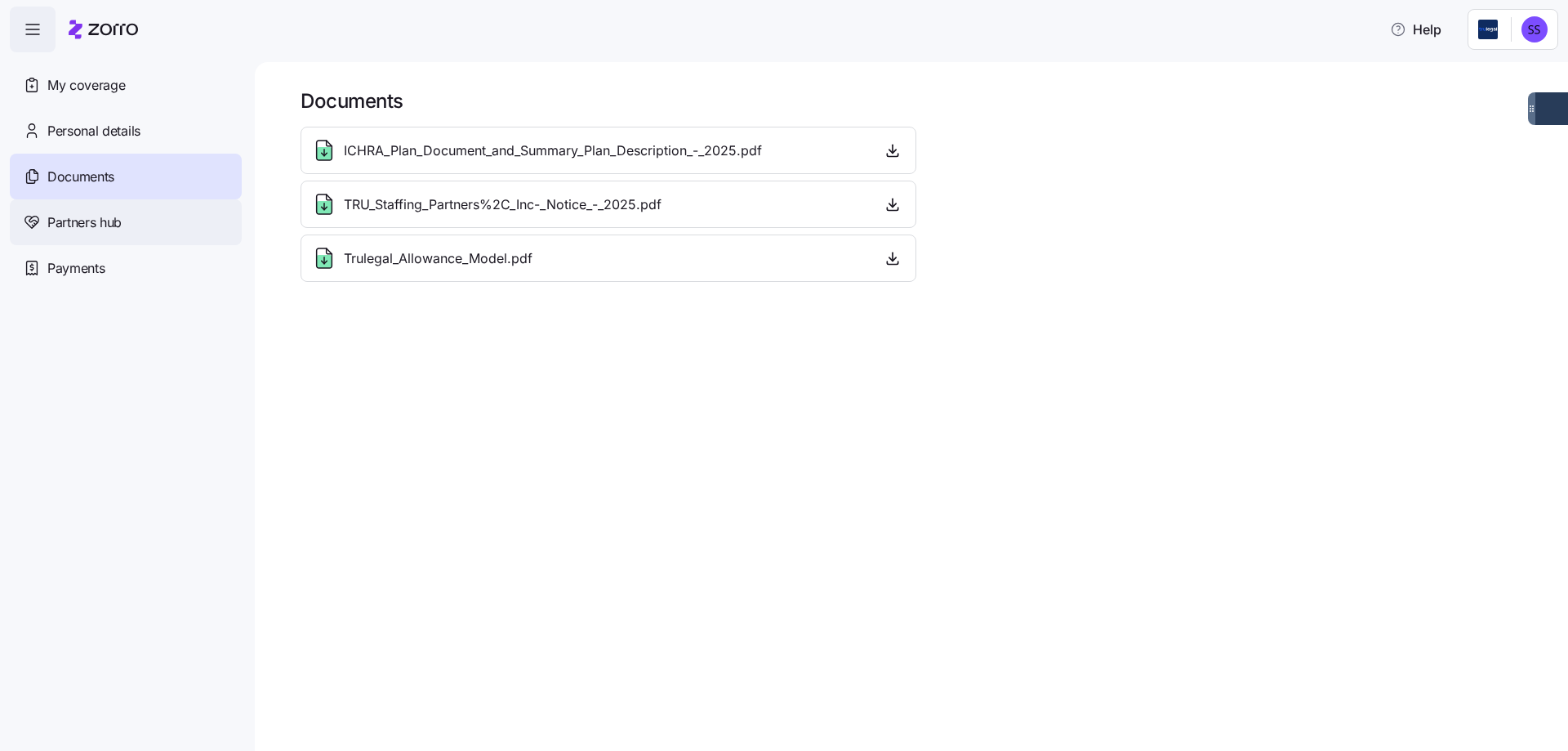
click at [103, 234] on div "Partners hub" at bounding box center [125, 222] width 232 height 46
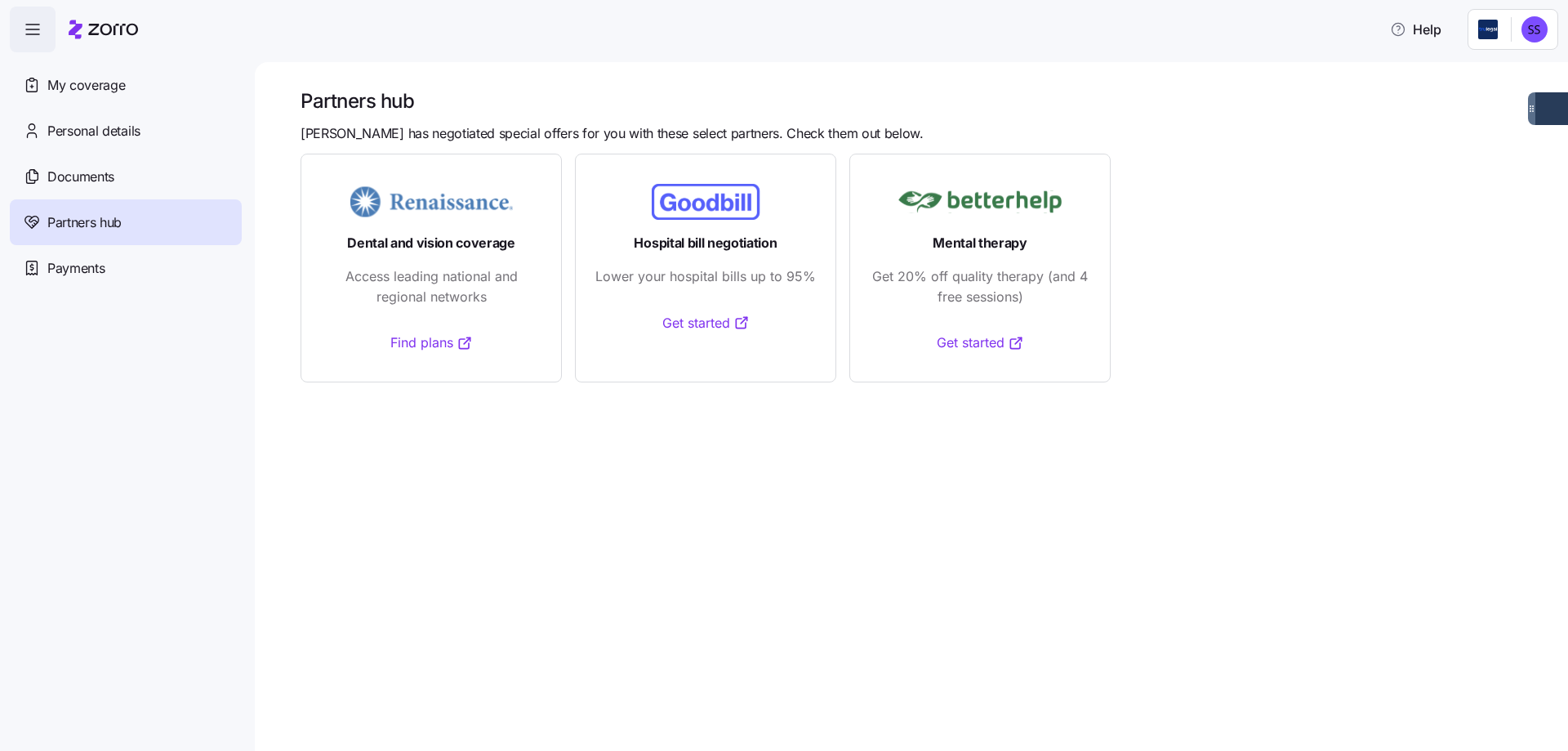
click at [423, 344] on link "Find plans" at bounding box center [431, 342] width 82 height 21
click at [91, 271] on span "Payments" at bounding box center [75, 268] width 57 height 21
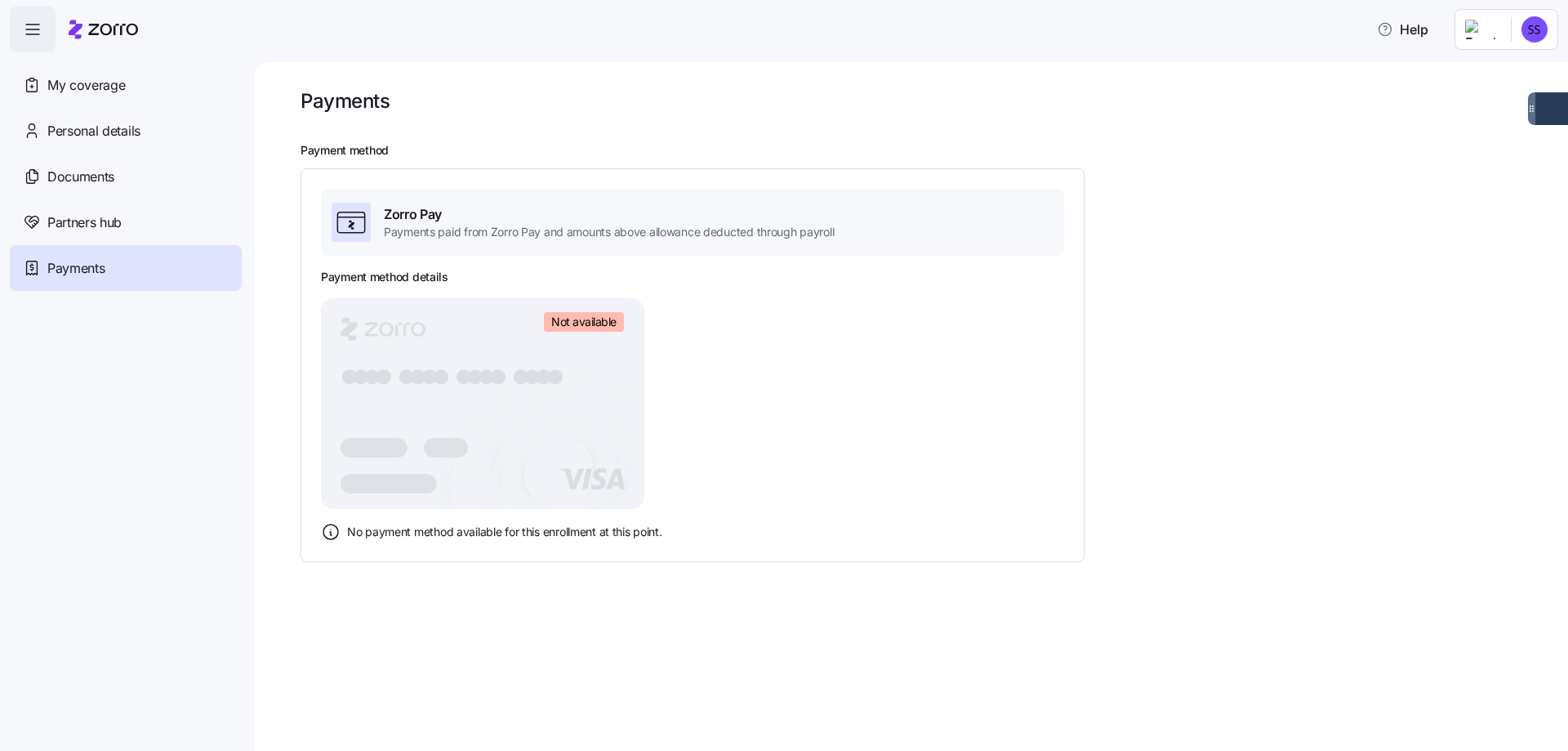
click at [25, 20] on span "button" at bounding box center [32, 29] width 44 height 44
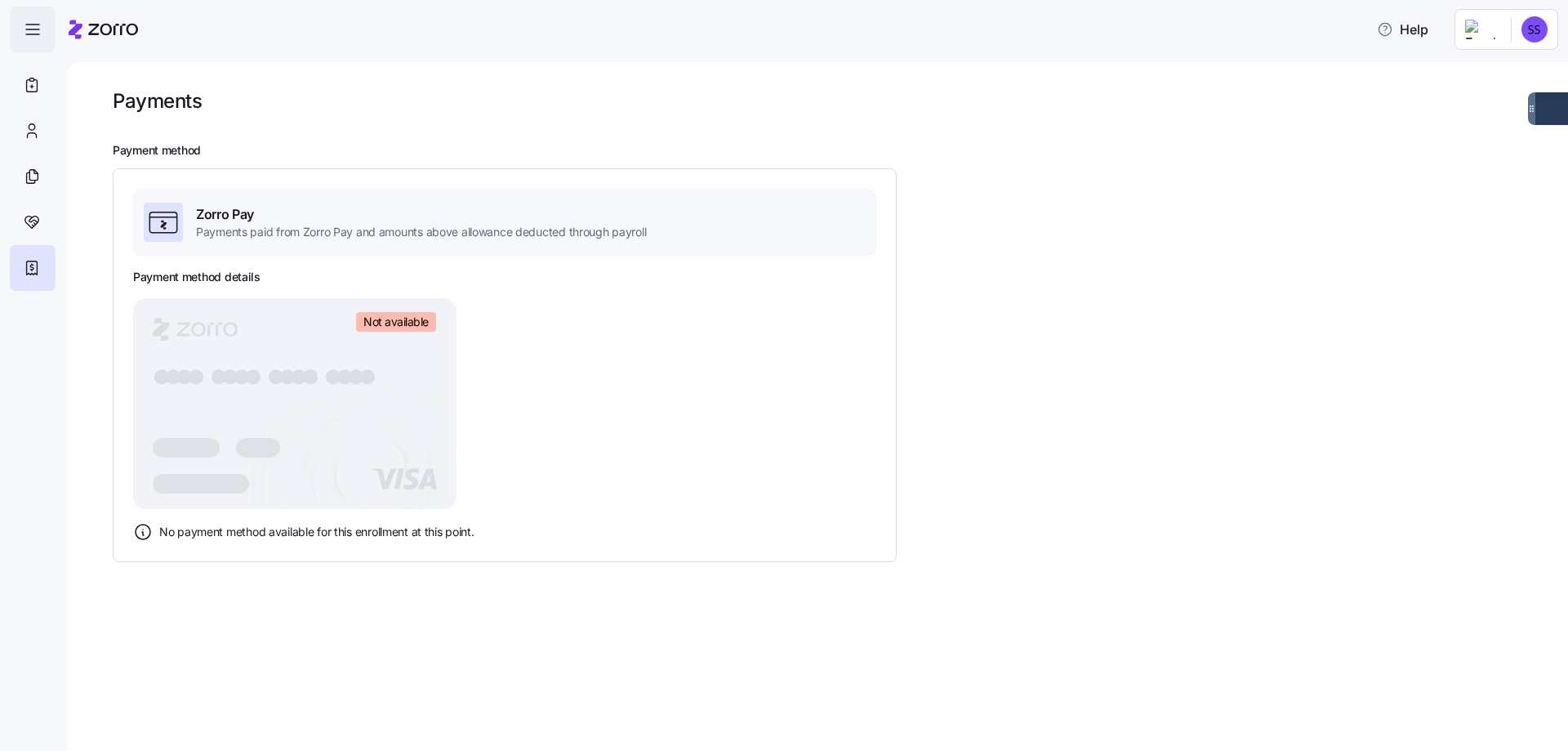
click at [38, 30] on icon "button" at bounding box center [32, 30] width 20 height 20
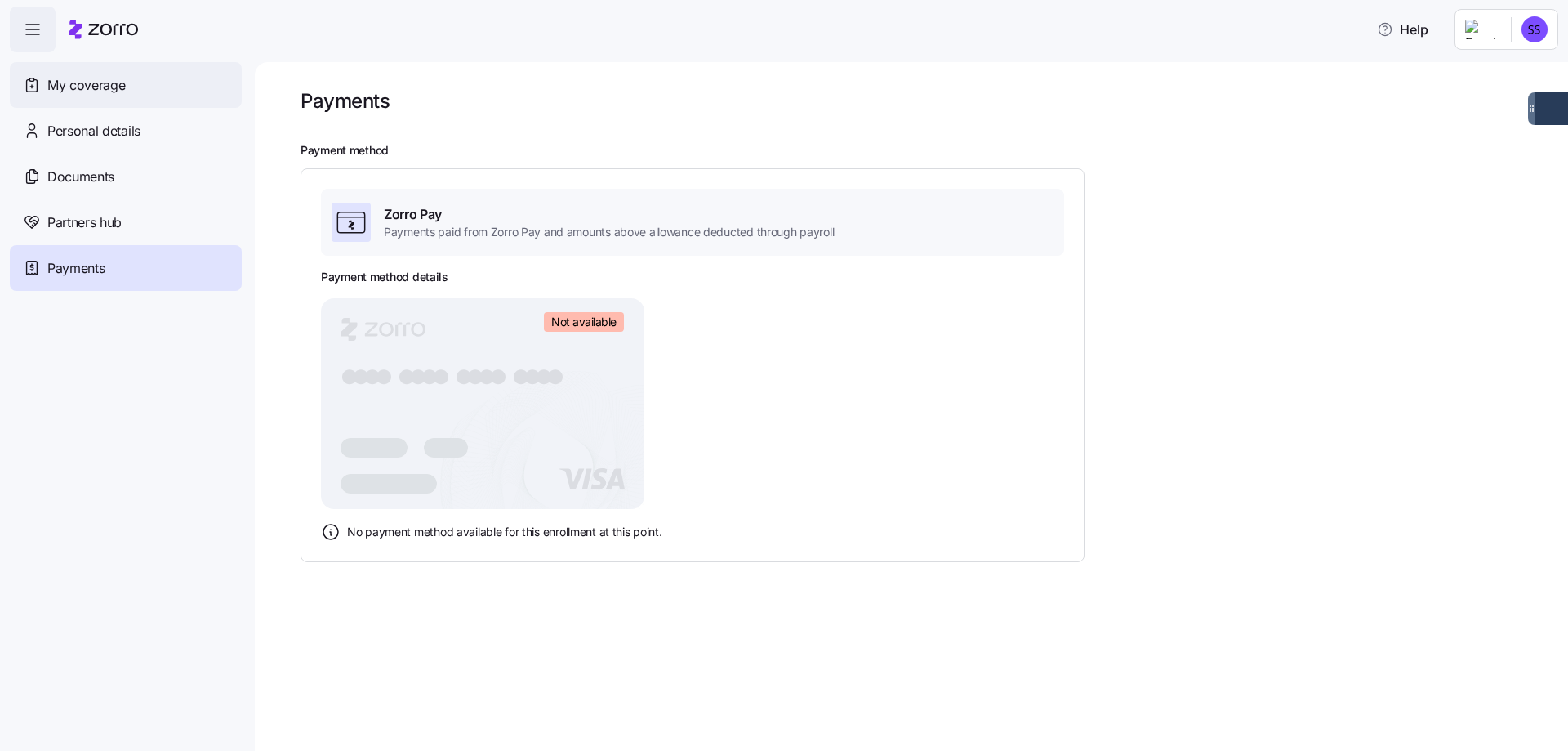
click at [66, 83] on span "My coverage" at bounding box center [86, 85] width 78 height 21
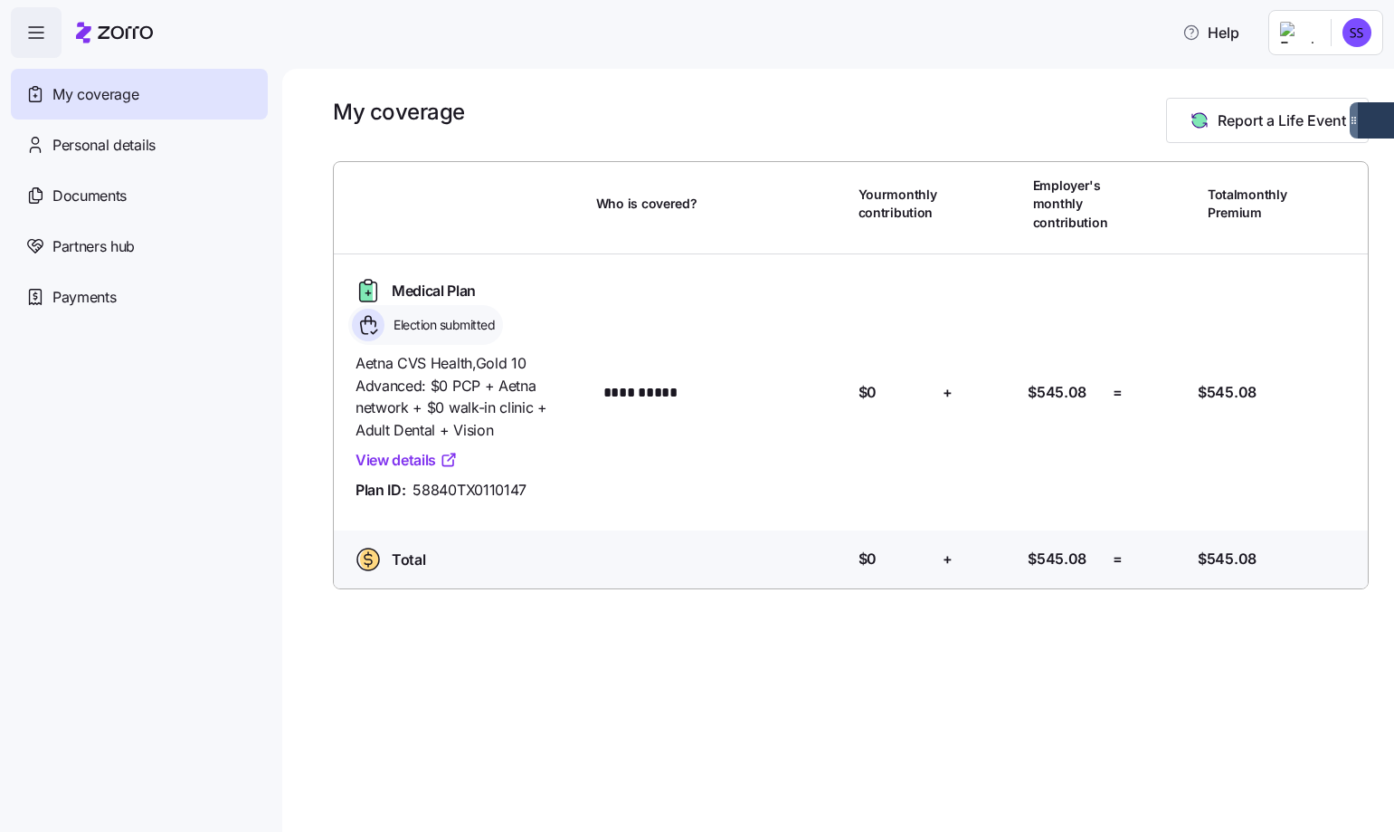
drag, startPoint x: 1707, startPoint y: 114, endPoint x: 1718, endPoint y: 165, distance: 51.8
click at [1394, 165] on html "**********" at bounding box center [697, 410] width 1394 height 821
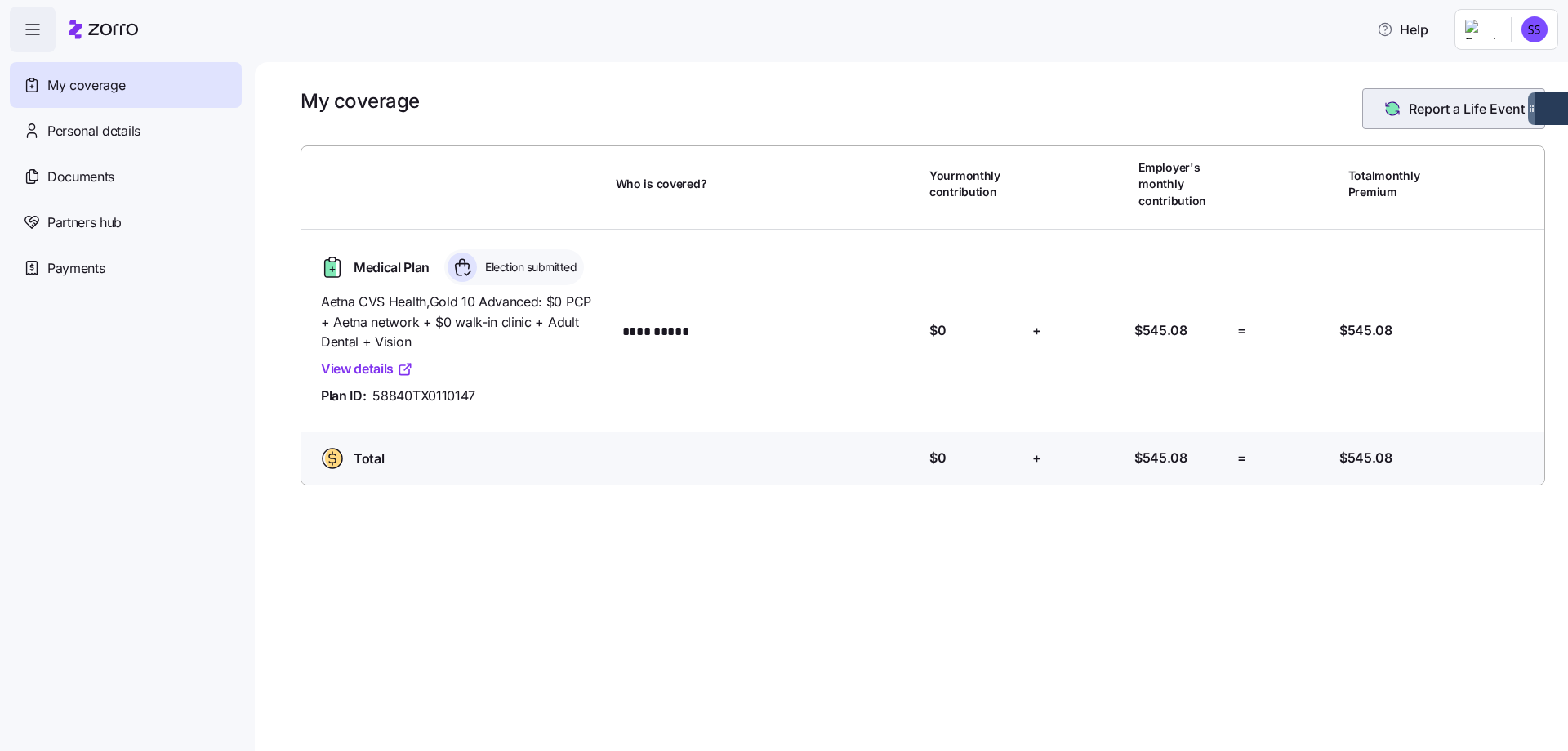
click at [1428, 107] on span "Report a Life Event" at bounding box center [1467, 108] width 116 height 20
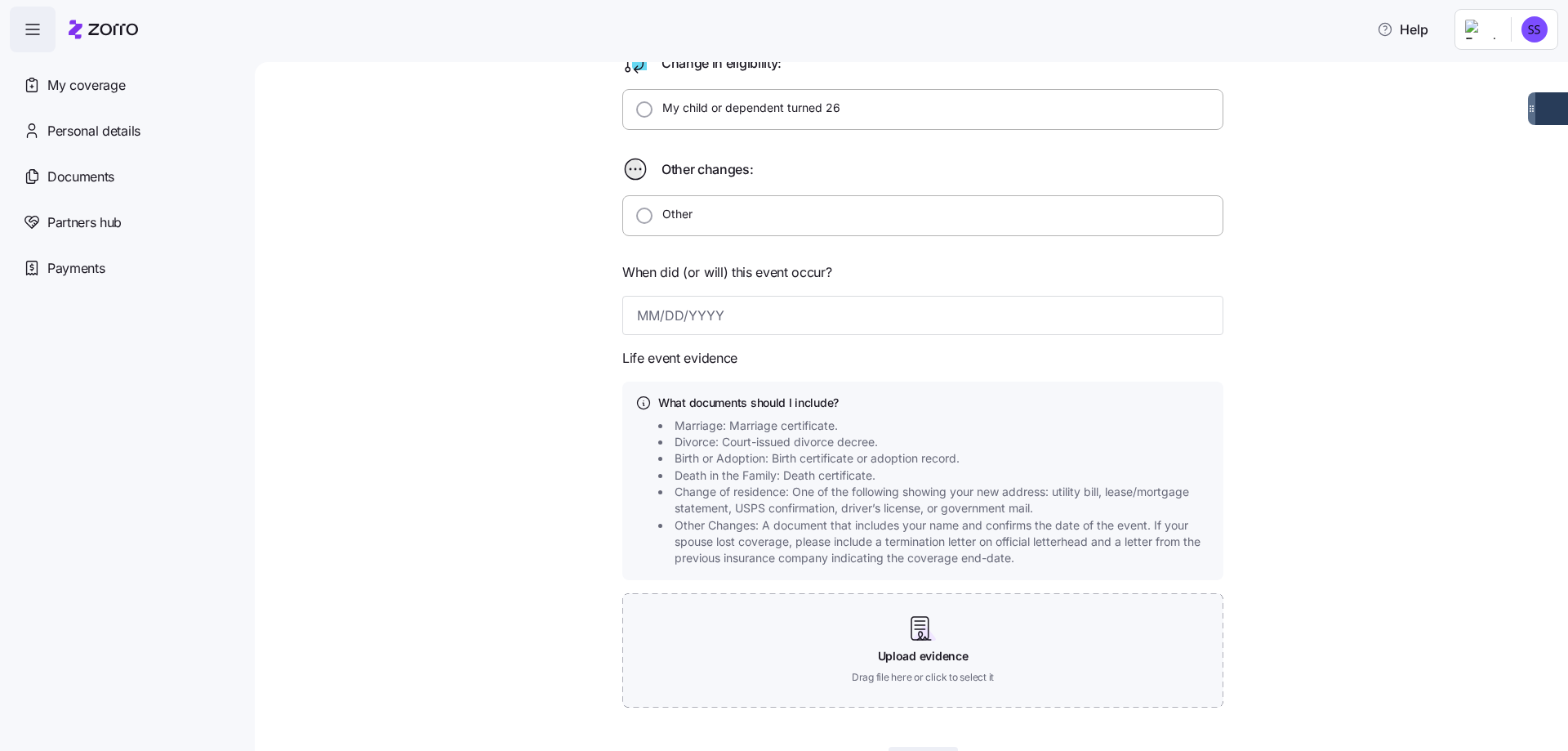
scroll to position [245, 0]
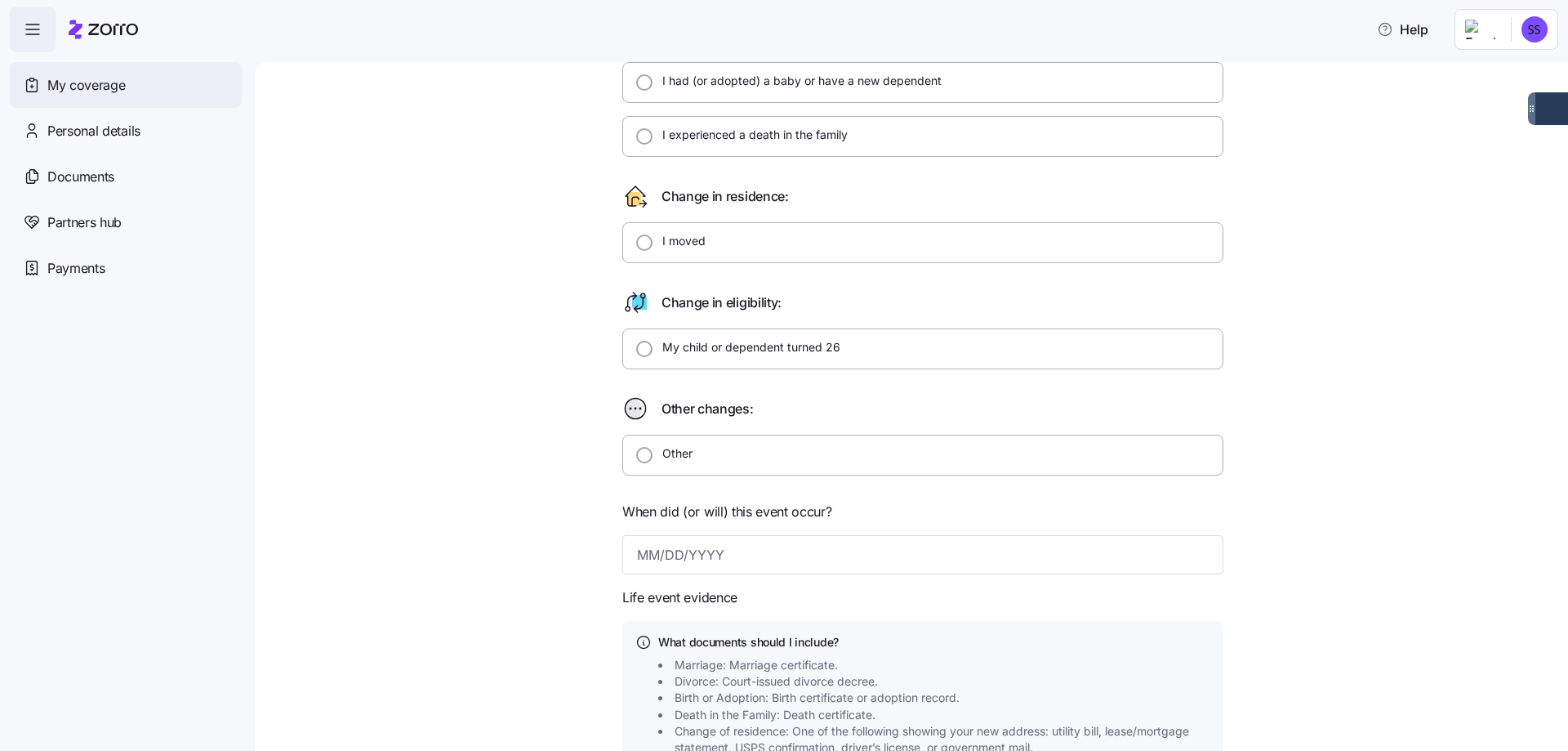
click at [74, 75] on span "My coverage" at bounding box center [86, 85] width 78 height 21
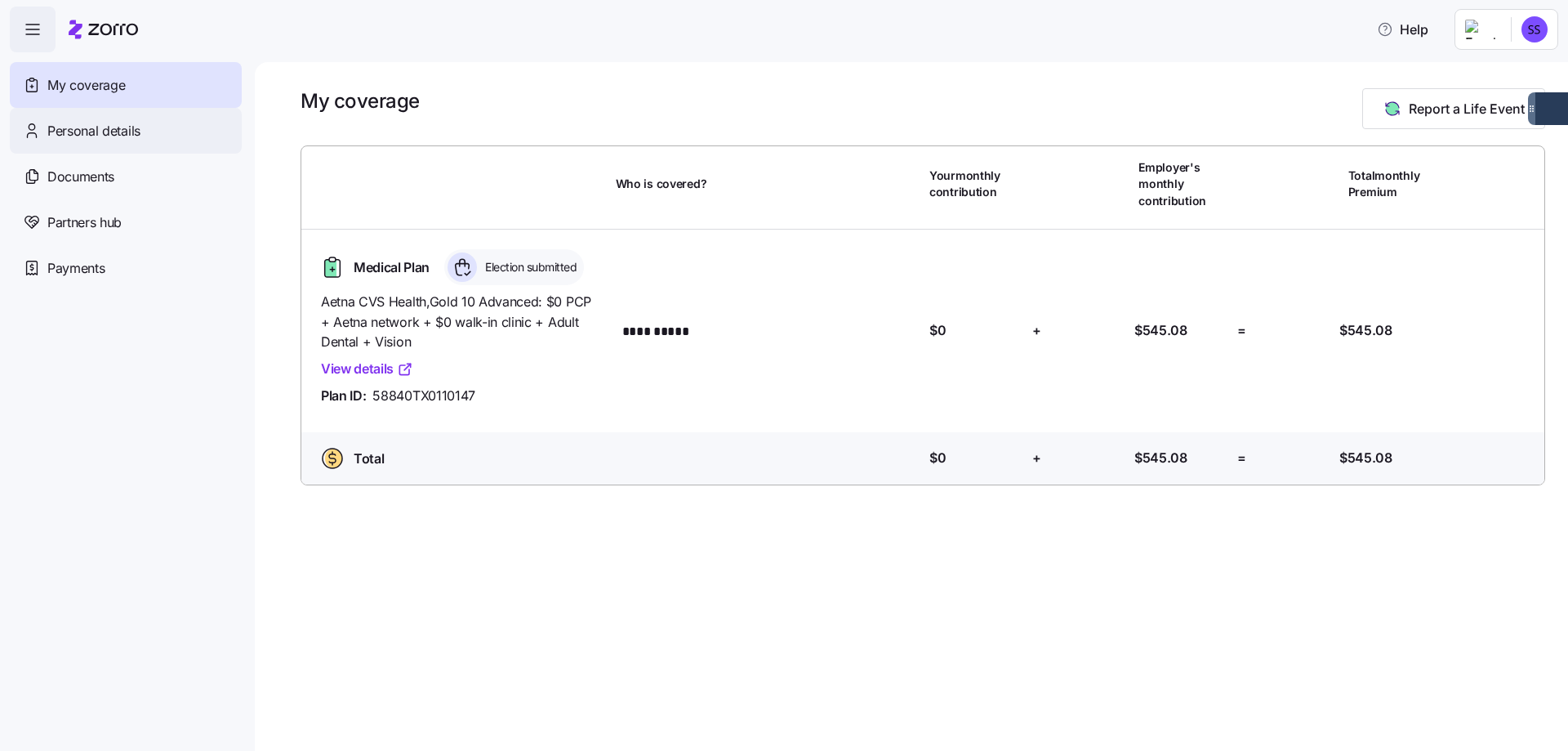
click at [133, 129] on span "Personal details" at bounding box center [93, 131] width 93 height 21
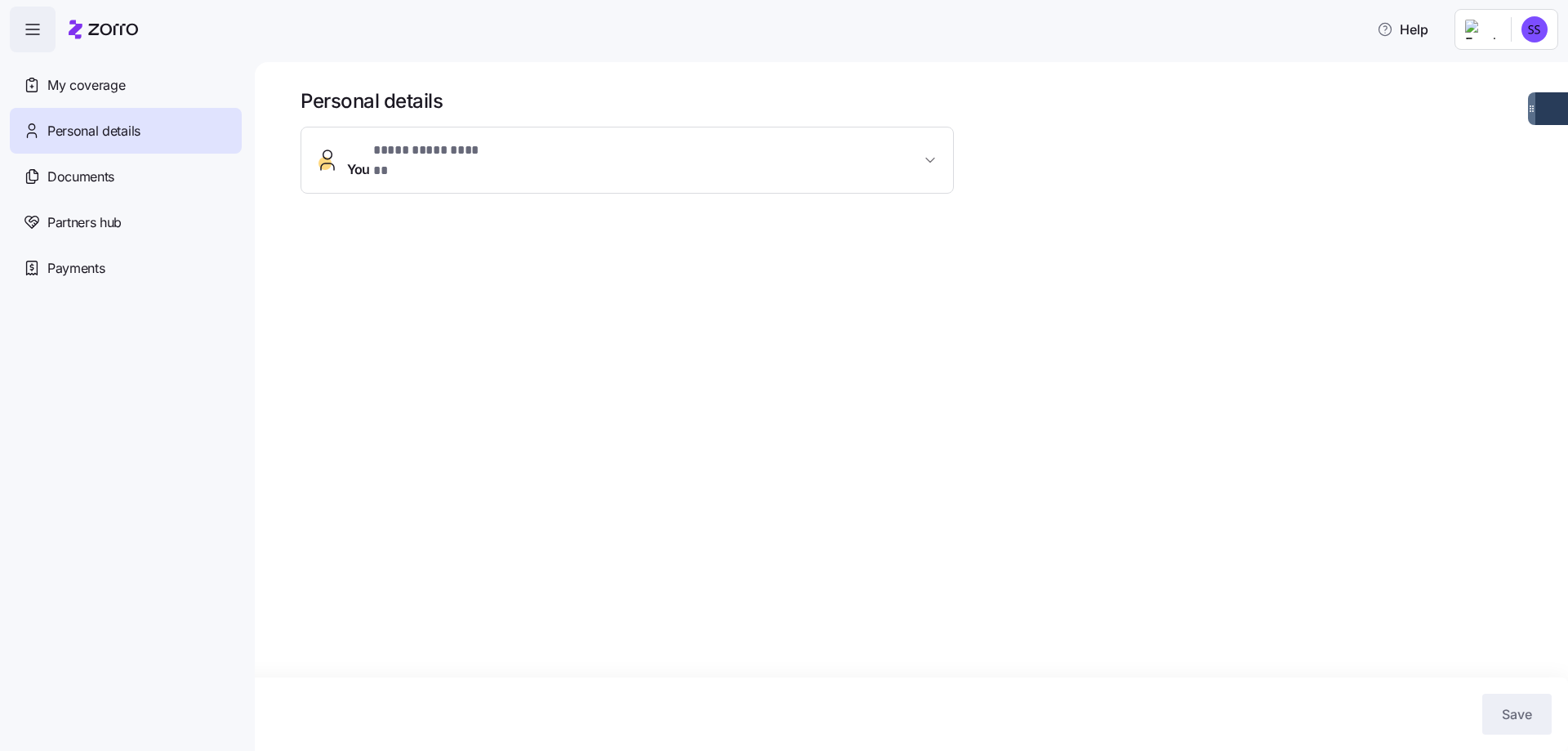
click at [725, 161] on span "**********" at bounding box center [634, 160] width 573 height 39
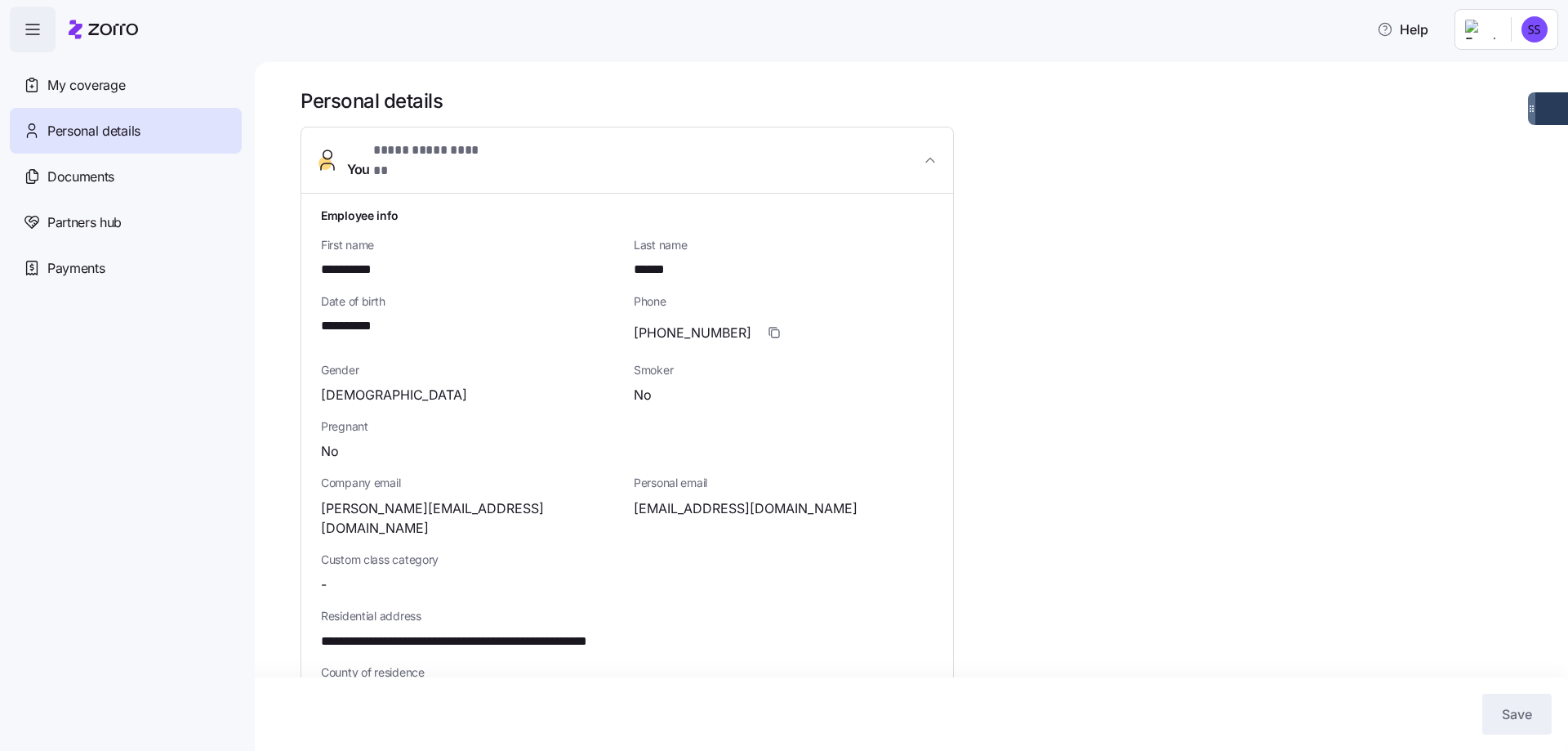
click at [358, 293] on span "Date of birth" at bounding box center [471, 301] width 300 height 16
click at [385, 333] on div "**********" at bounding box center [470, 321] width 313 height 69
click at [768, 326] on icon "button" at bounding box center [775, 332] width 13 height 13
click at [1527, 22] on html "**********" at bounding box center [784, 370] width 1568 height 741
click at [1511, 70] on div "My settings" at bounding box center [1502, 73] width 86 height 18
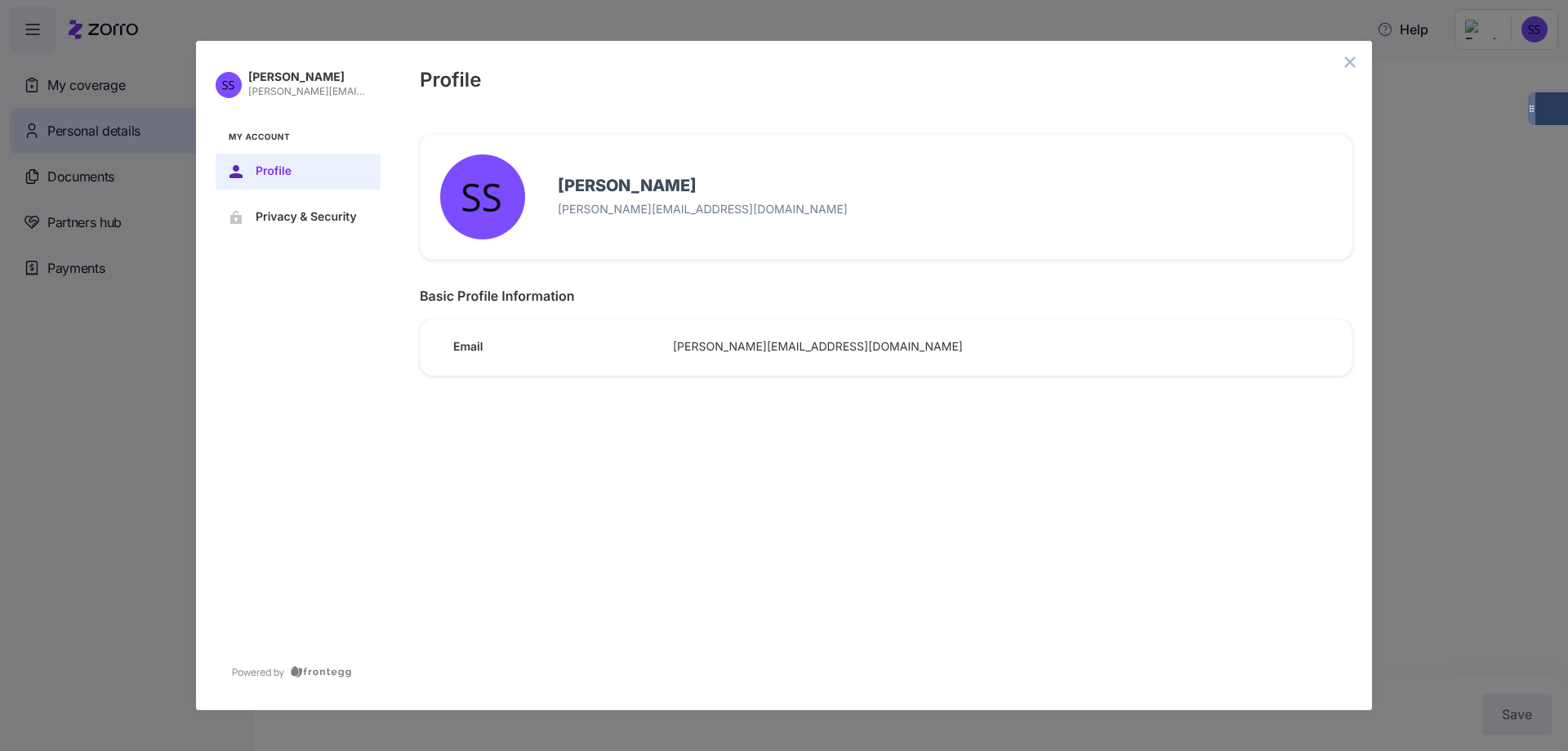
click at [694, 340] on span "[PERSON_NAME][EMAIL_ADDRESS][DOMAIN_NAME]" at bounding box center [997, 347] width 646 height 14
click at [312, 211] on span "Privacy & Security" at bounding box center [311, 217] width 111 height 13
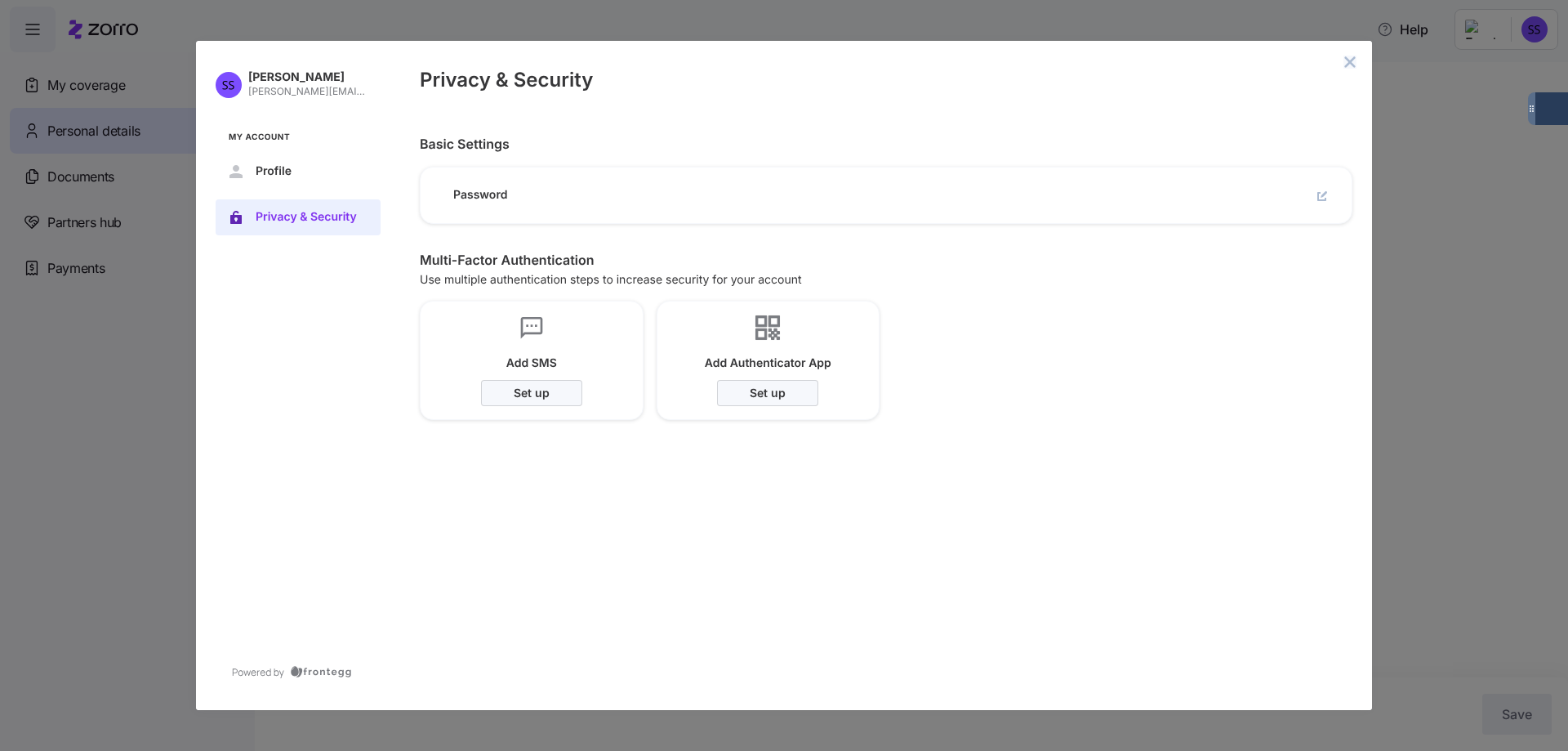
click at [1356, 63] on icon "close admin-box" at bounding box center [1350, 62] width 13 height 13
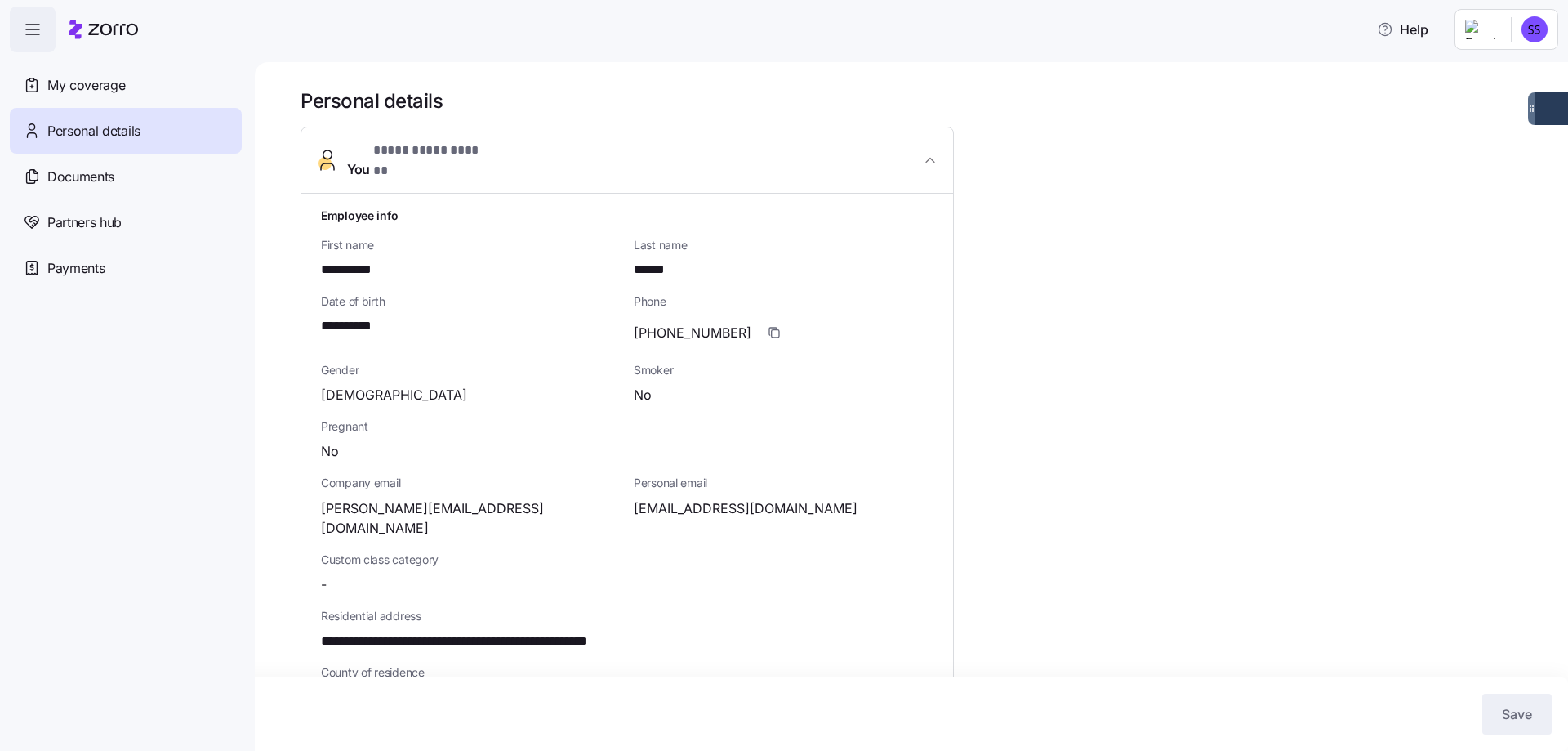
click at [32, 31] on icon "button" at bounding box center [32, 30] width 20 height 20
